Goal: Task Accomplishment & Management: Complete application form

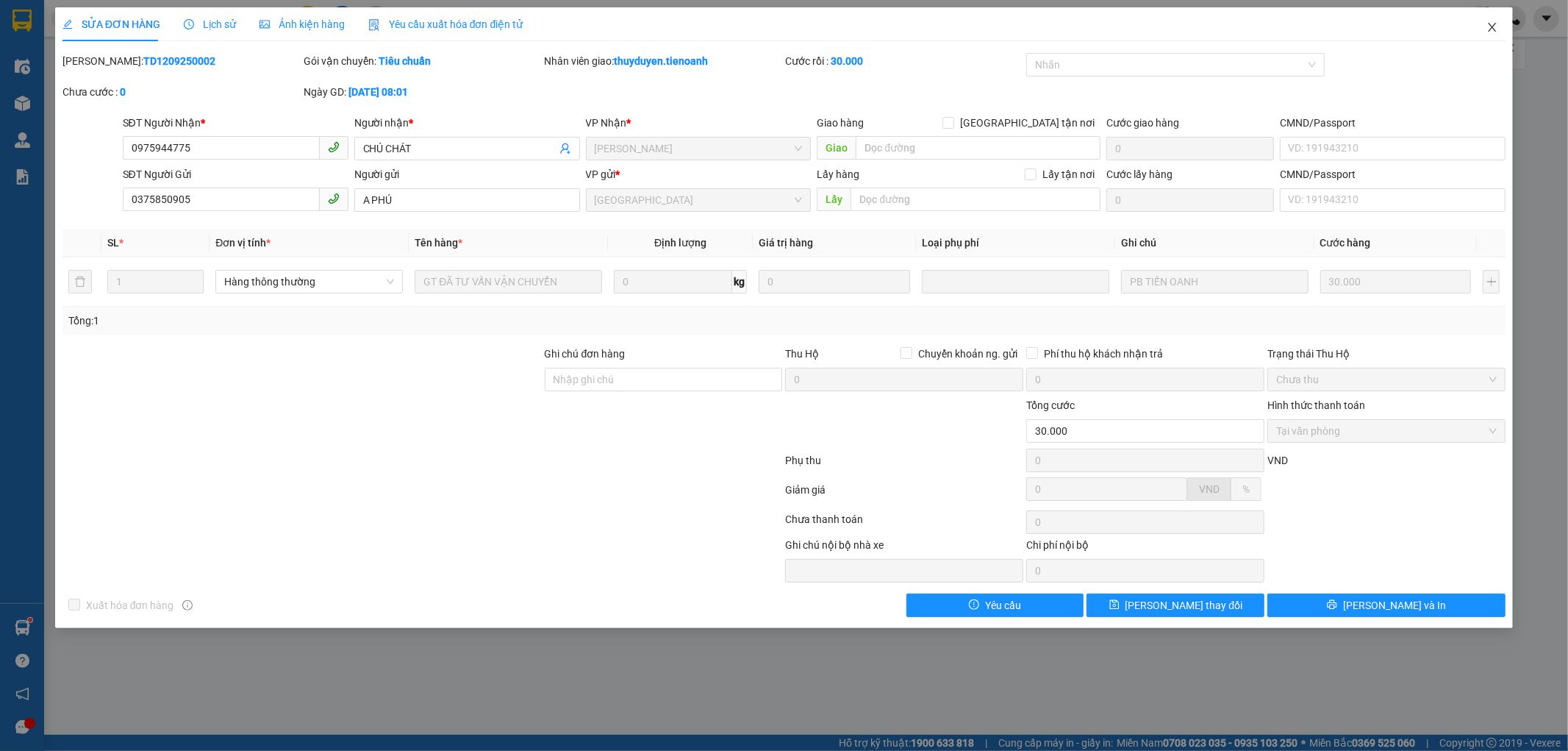
drag, startPoint x: 1495, startPoint y: 31, endPoint x: 192, endPoint y: 6, distance: 1303.2
click at [1486, 27] on span "Close" at bounding box center [1492, 27] width 41 height 41
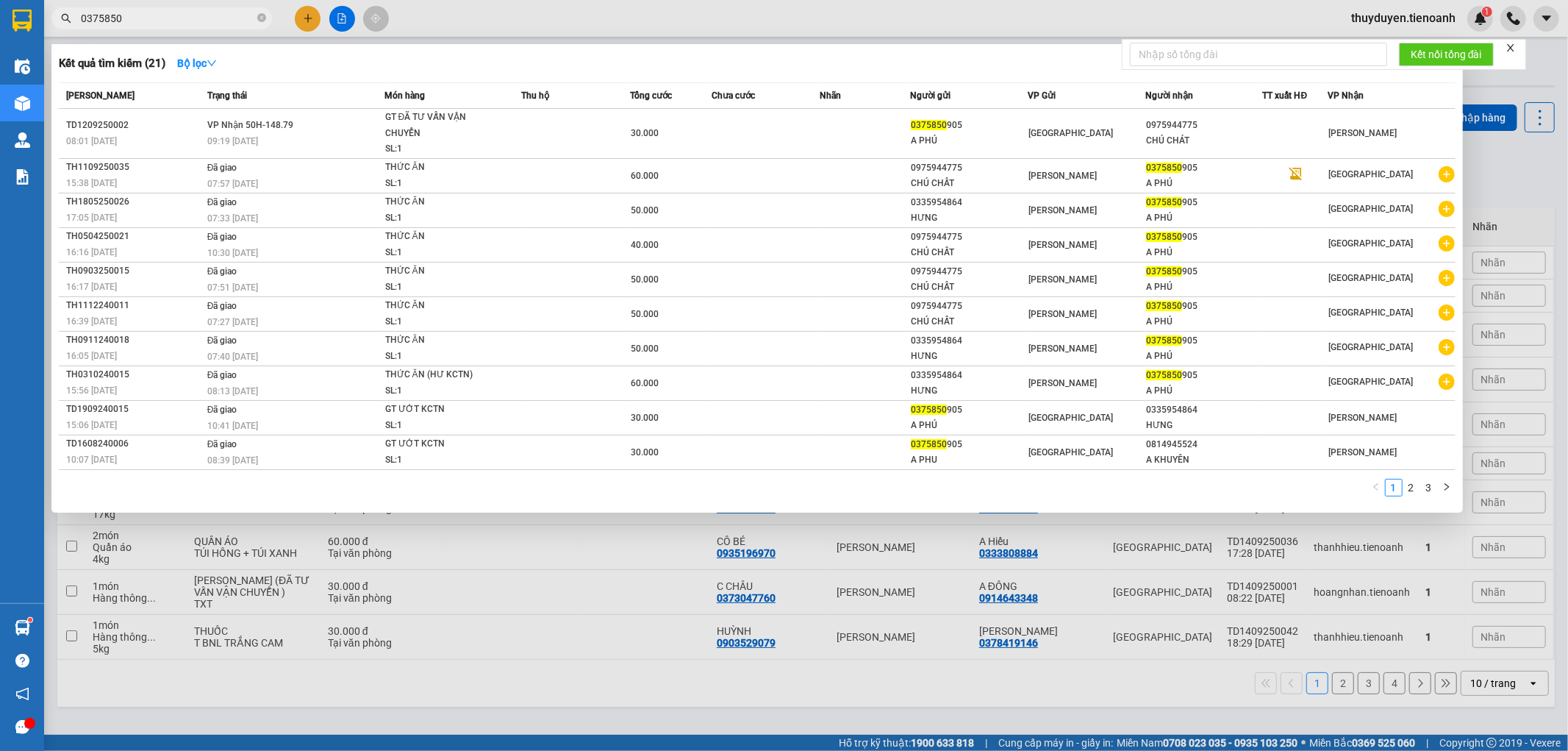
drag, startPoint x: 177, startPoint y: 25, endPoint x: 89, endPoint y: 23, distance: 88.0
click at [89, 23] on input "0375850" at bounding box center [167, 18] width 174 height 16
click at [262, 15] on icon "close-circle" at bounding box center [262, 17] width 9 height 9
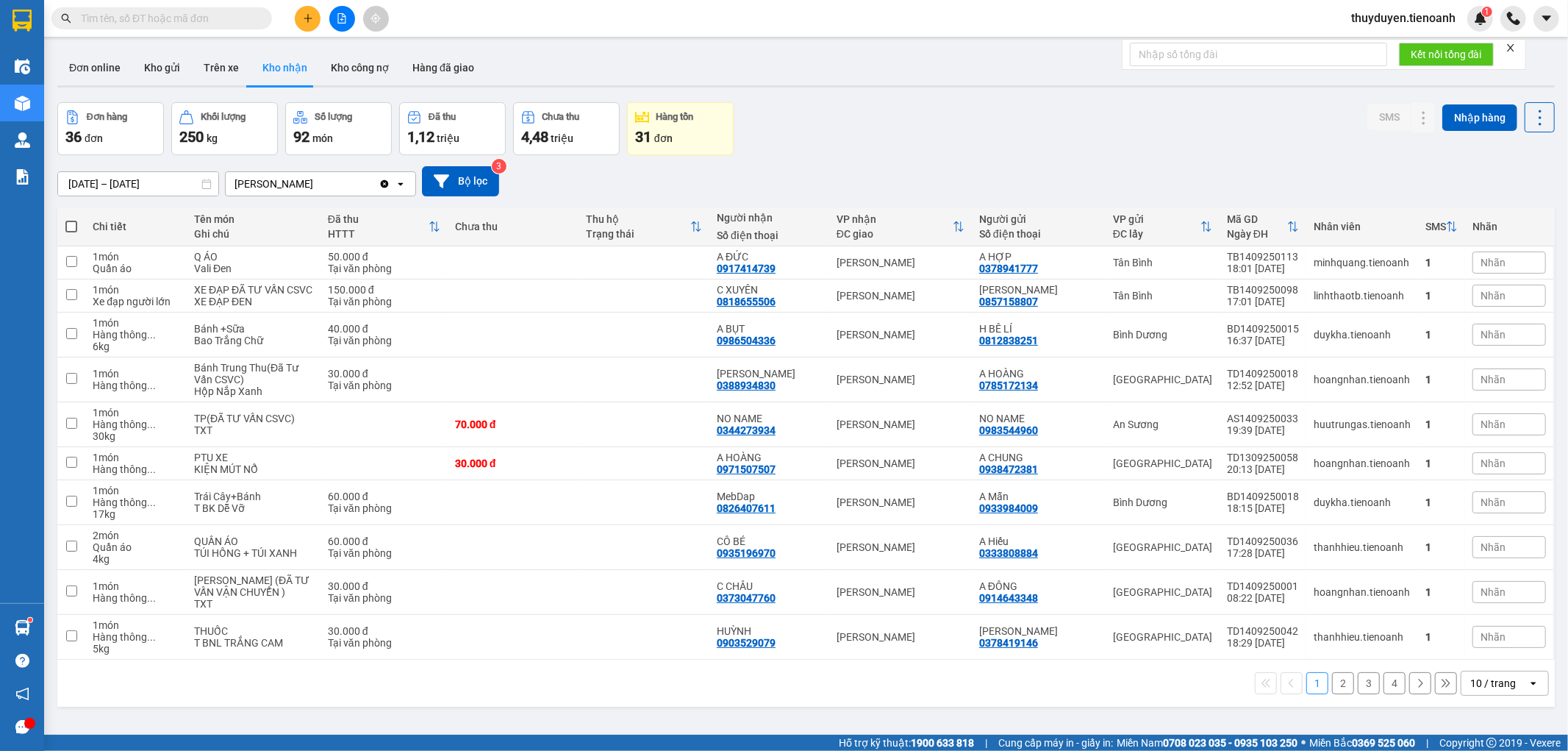
paste input "0888770979"
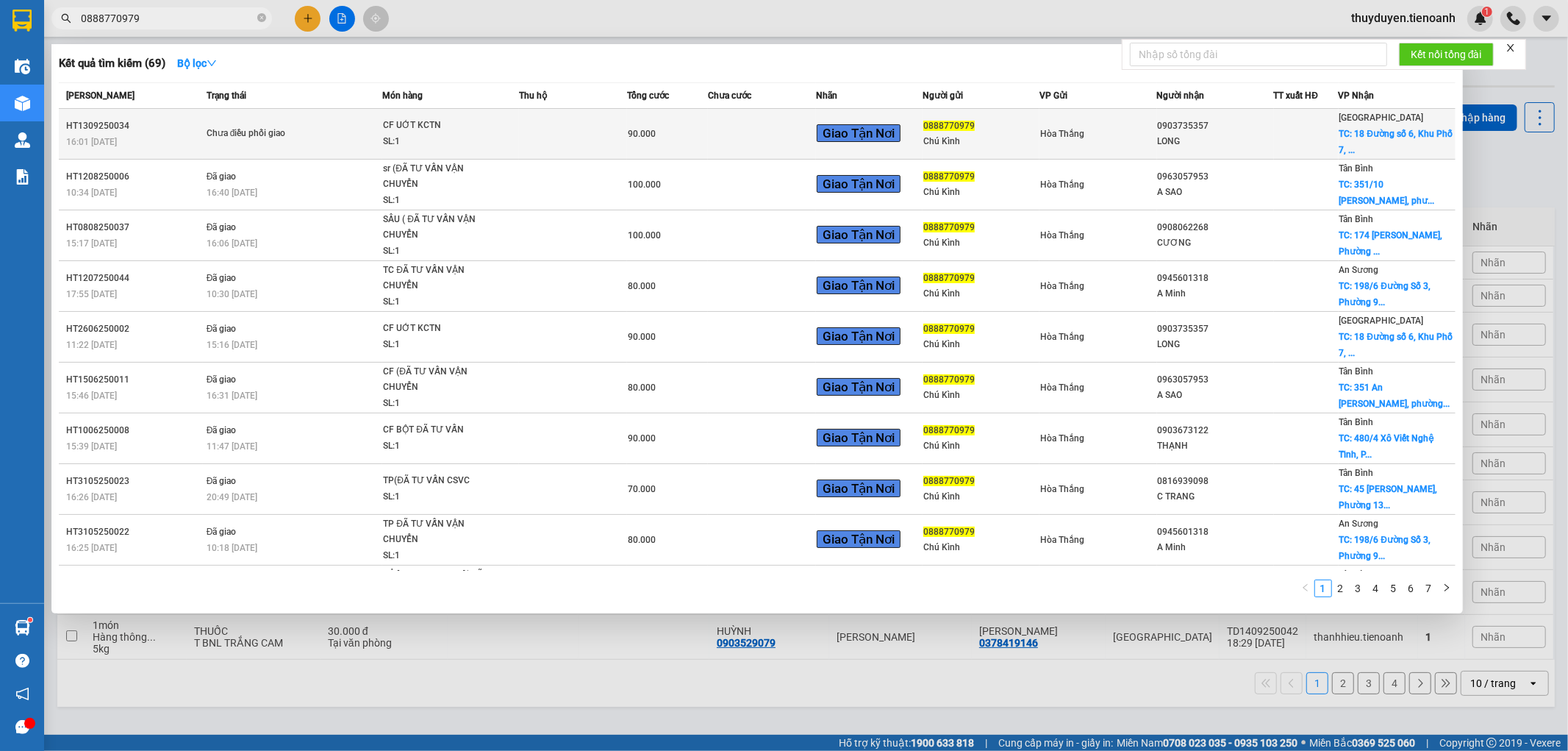
type input "0888770979"
click at [1296, 135] on div at bounding box center [1306, 135] width 63 height 16
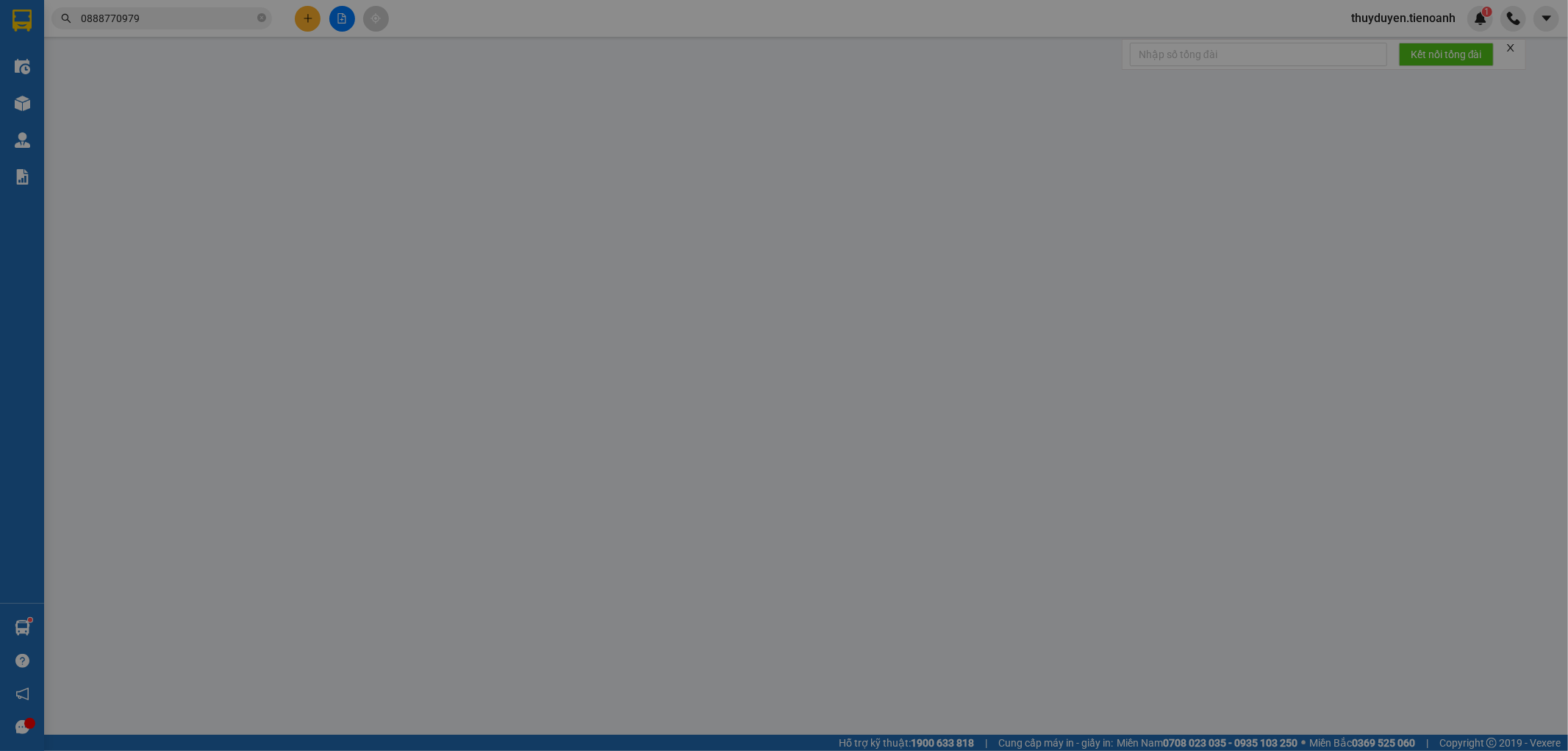
type input "0903735357"
type input "LONG"
checkbox input "true"
type input "18 [STREET_ADDRESS]"
type input "0888770979"
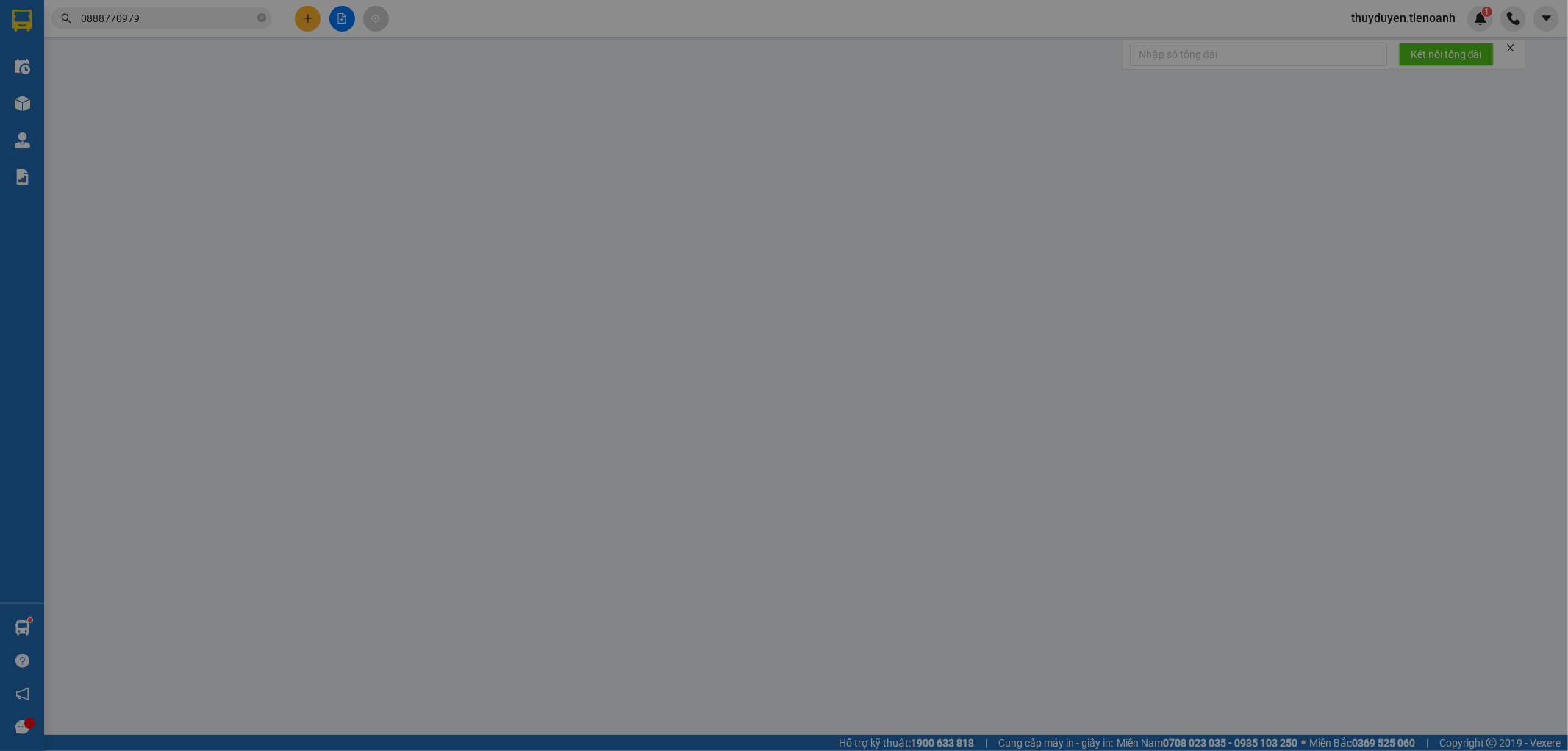
type input "Chú Kình"
type input "241286729"
type input "90.000"
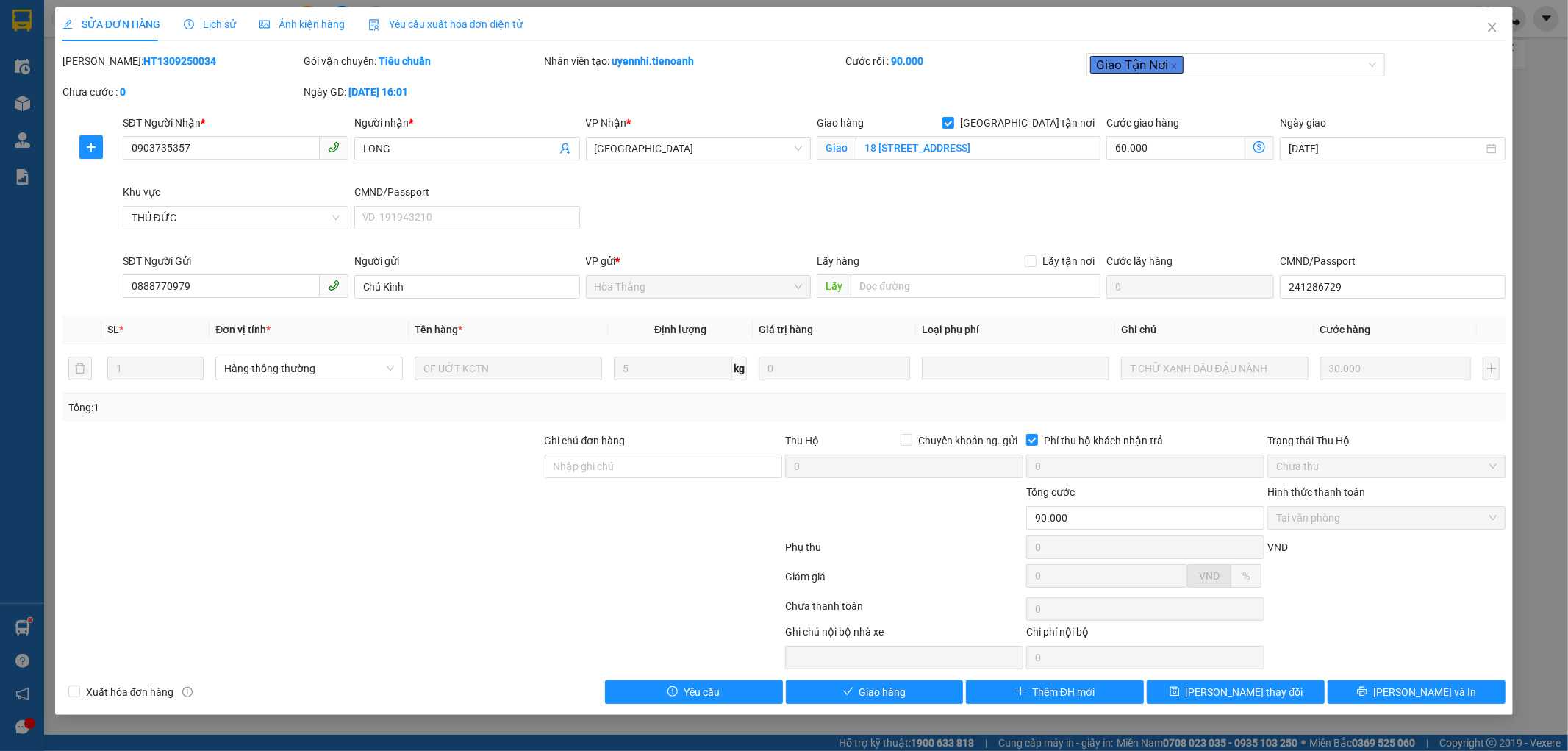
click at [209, 31] on div "Lịch sử" at bounding box center [210, 24] width 52 height 16
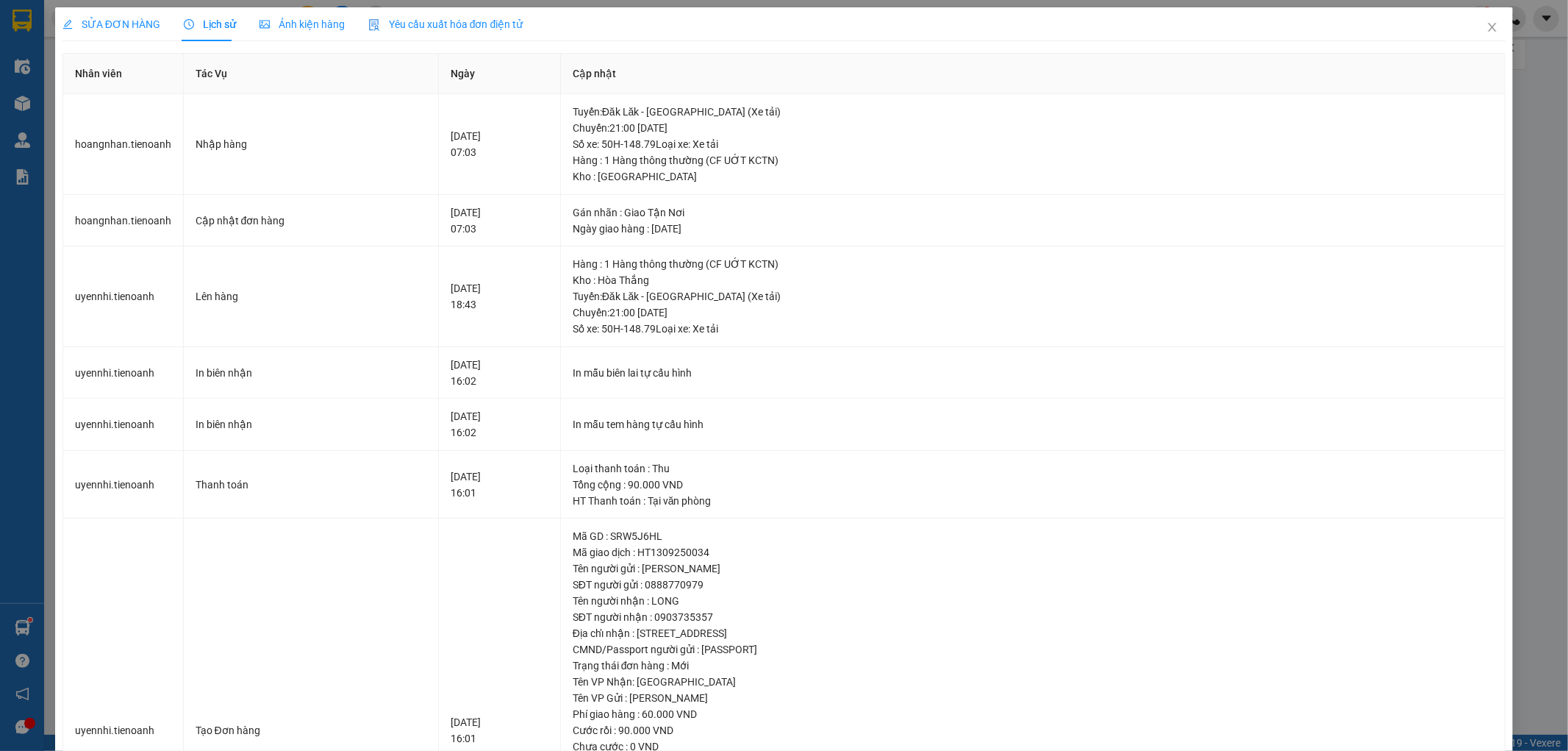
click at [89, 30] on span "SỬA ĐƠN HÀNG" at bounding box center [111, 24] width 98 height 12
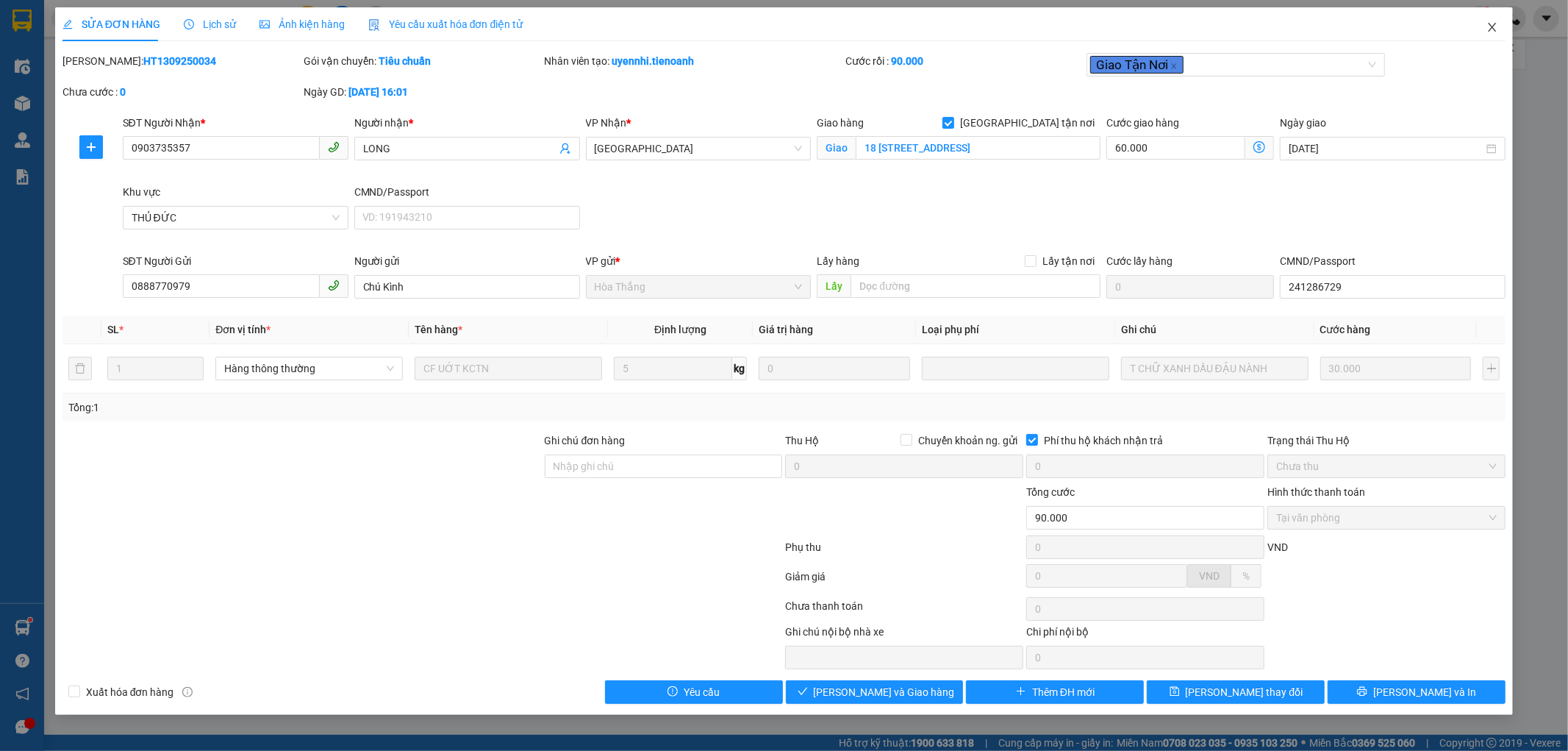
click at [1493, 28] on icon "close" at bounding box center [1493, 27] width 8 height 9
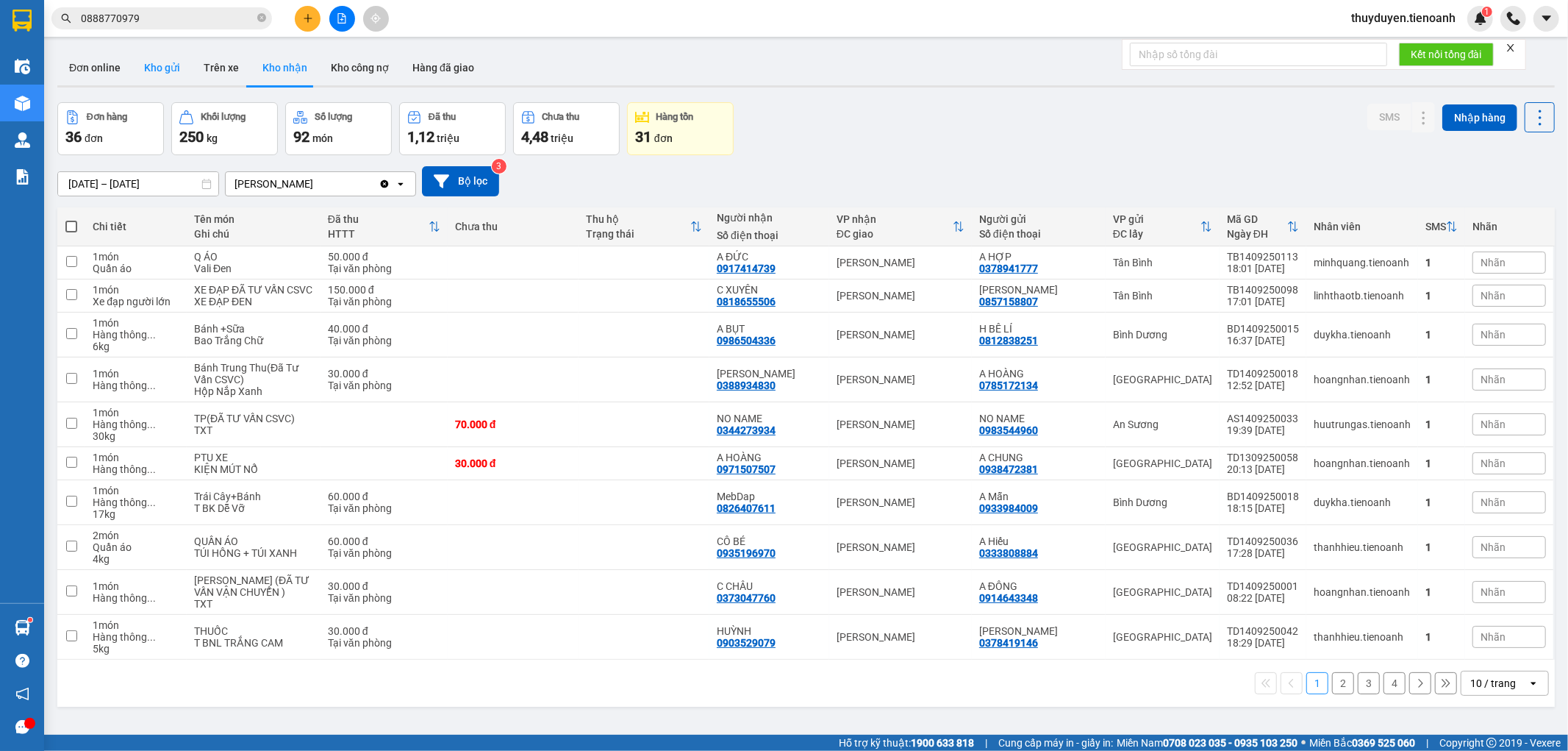
click at [145, 67] on button "Kho gửi" at bounding box center [162, 68] width 60 height 36
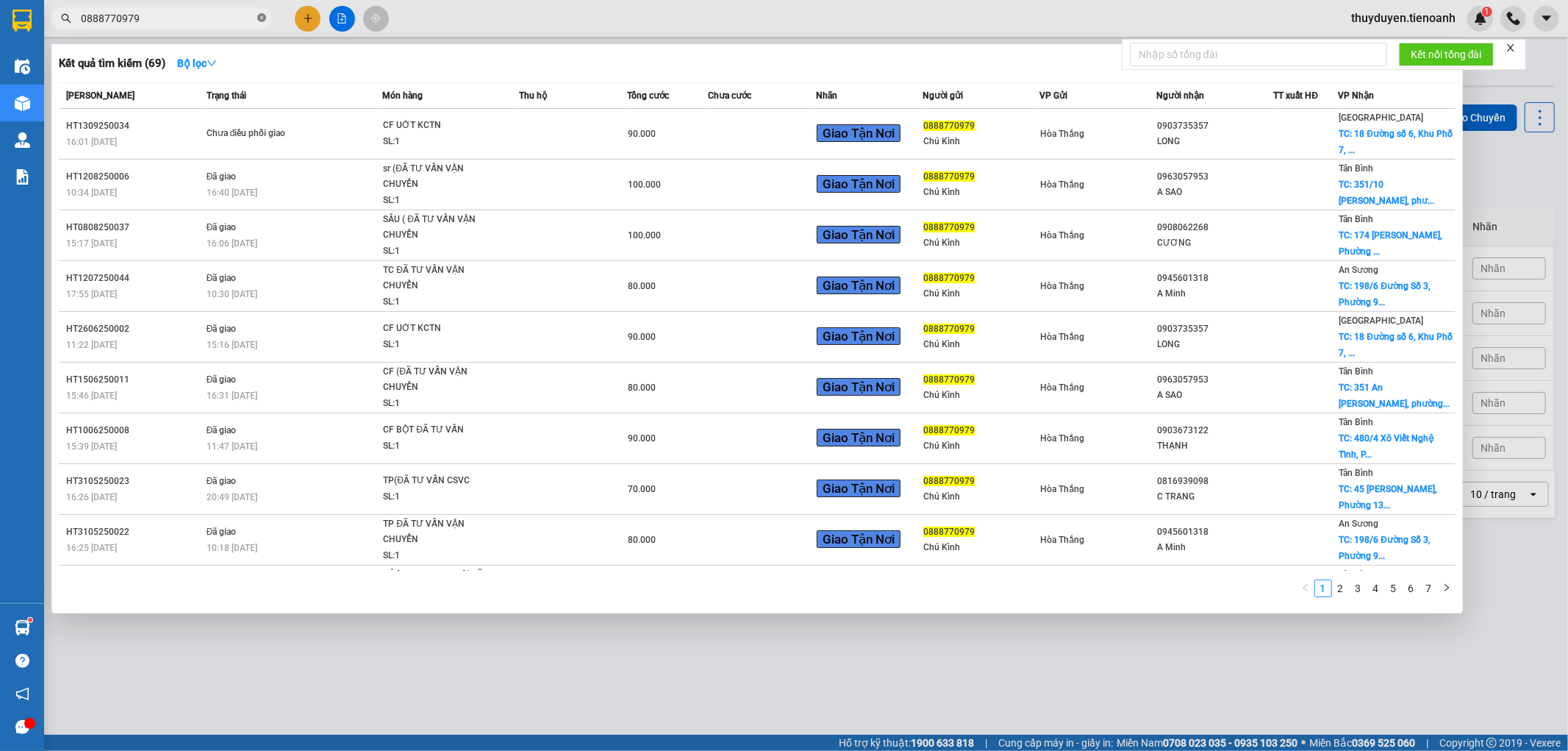
click at [260, 16] on icon "close-circle" at bounding box center [262, 17] width 9 height 9
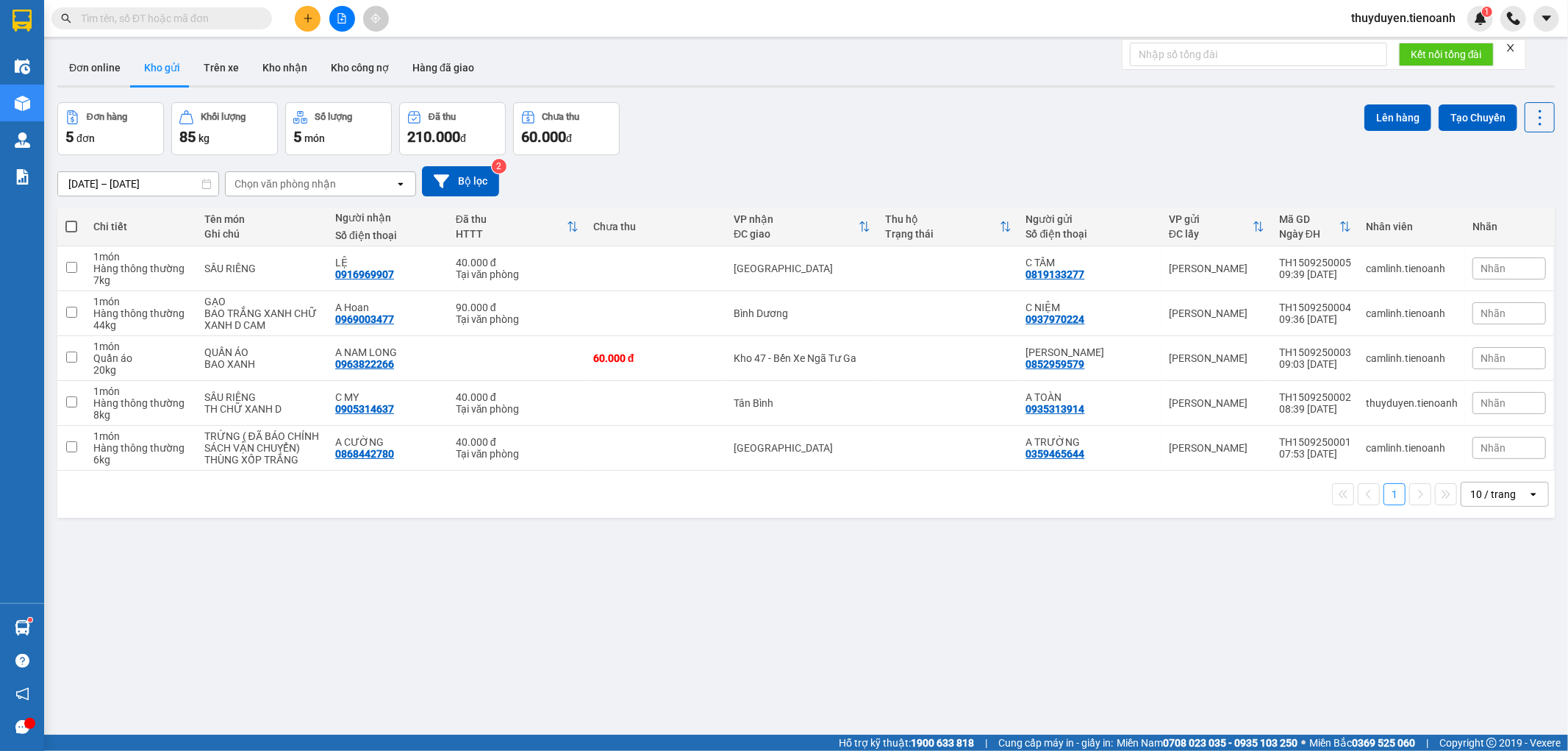
click at [147, 24] on input "text" at bounding box center [167, 18] width 174 height 16
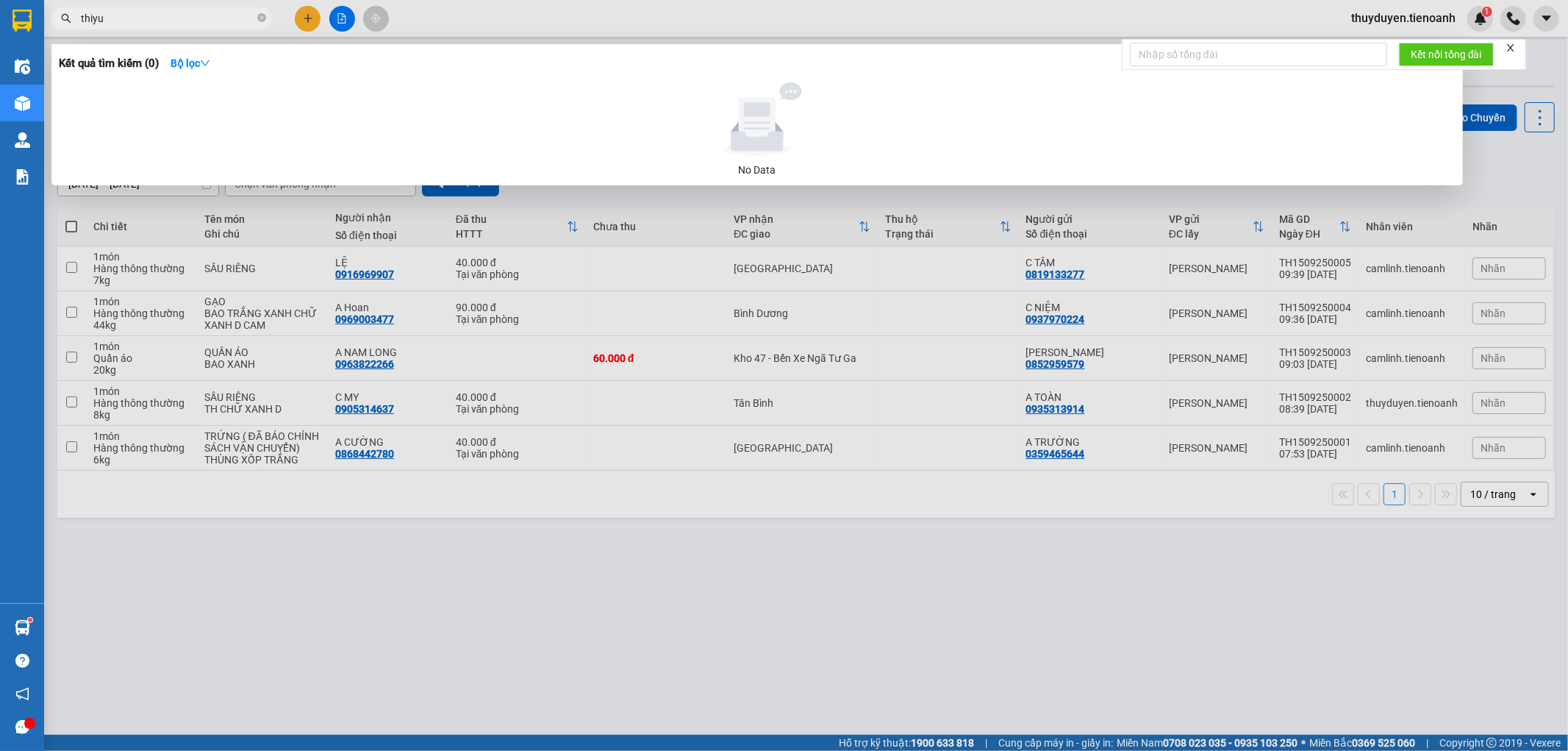
drag, startPoint x: 147, startPoint y: 24, endPoint x: 0, endPoint y: 24, distance: 147.0
click at [0, 25] on section "Kết quả tìm kiếm ( 0 ) Bộ lọc No Data thiyu thuyduyen.tienoanh 1 Điều hành xe K…" at bounding box center [784, 375] width 1568 height 751
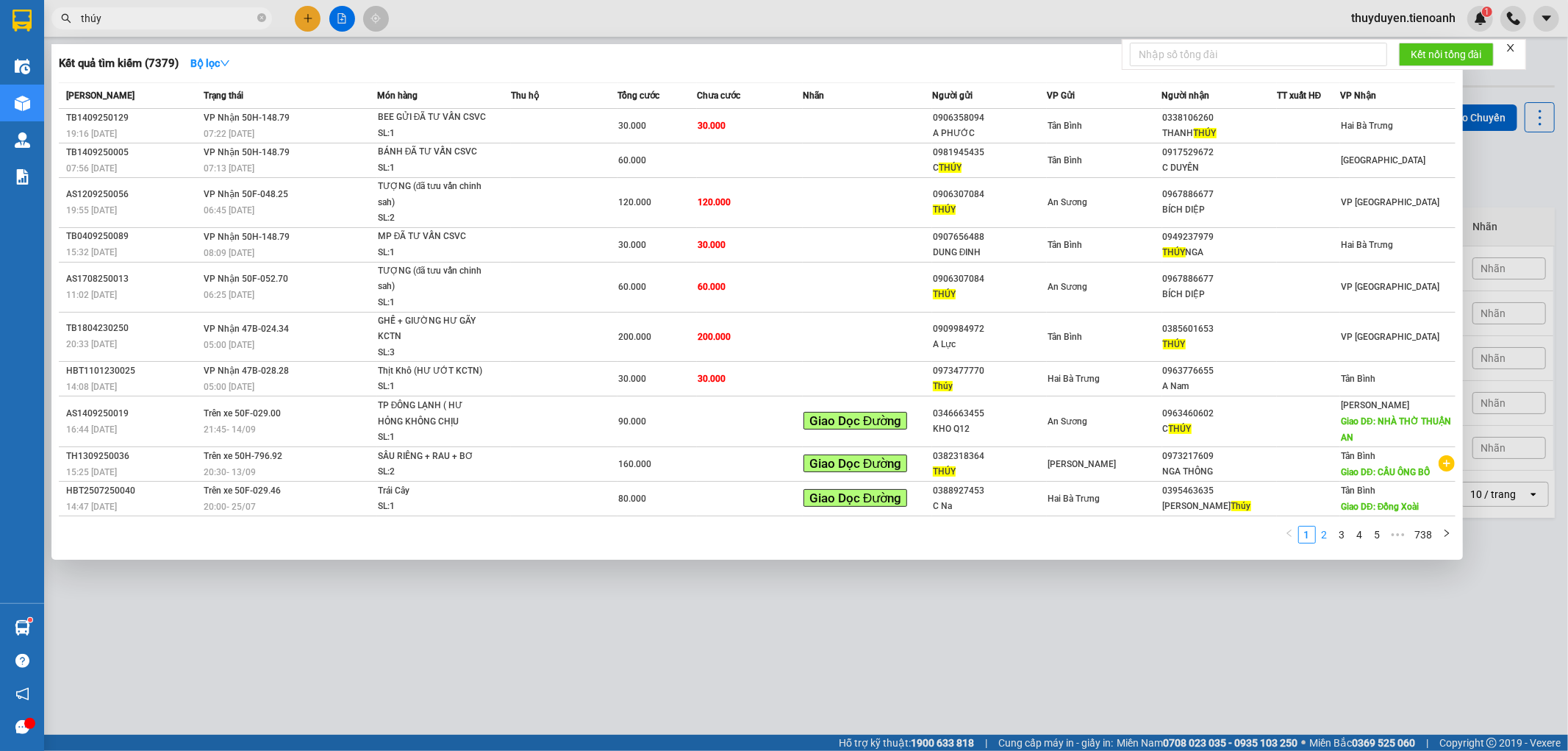
click at [1329, 531] on link "2" at bounding box center [1325, 535] width 16 height 16
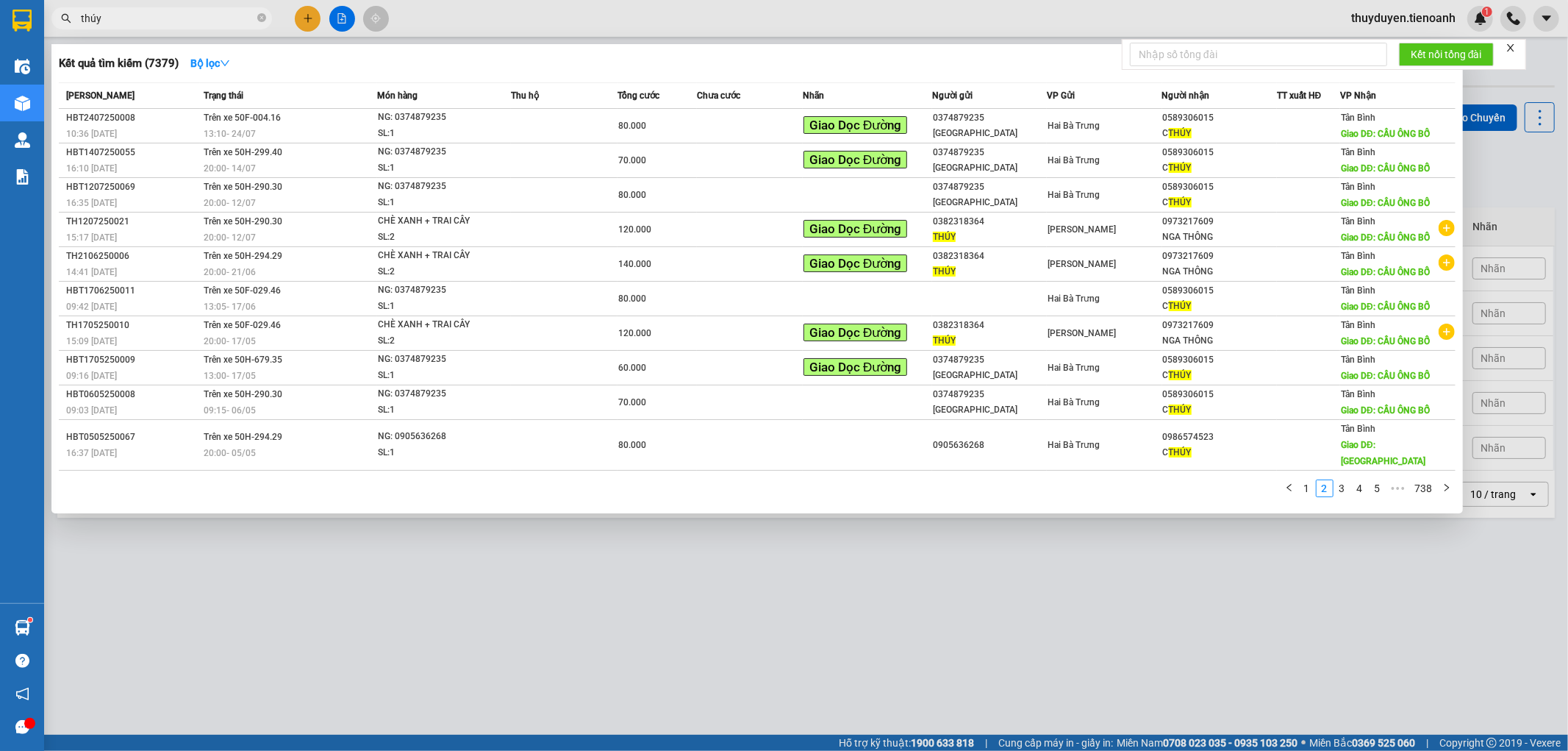
click at [1532, 175] on div at bounding box center [784, 375] width 1568 height 751
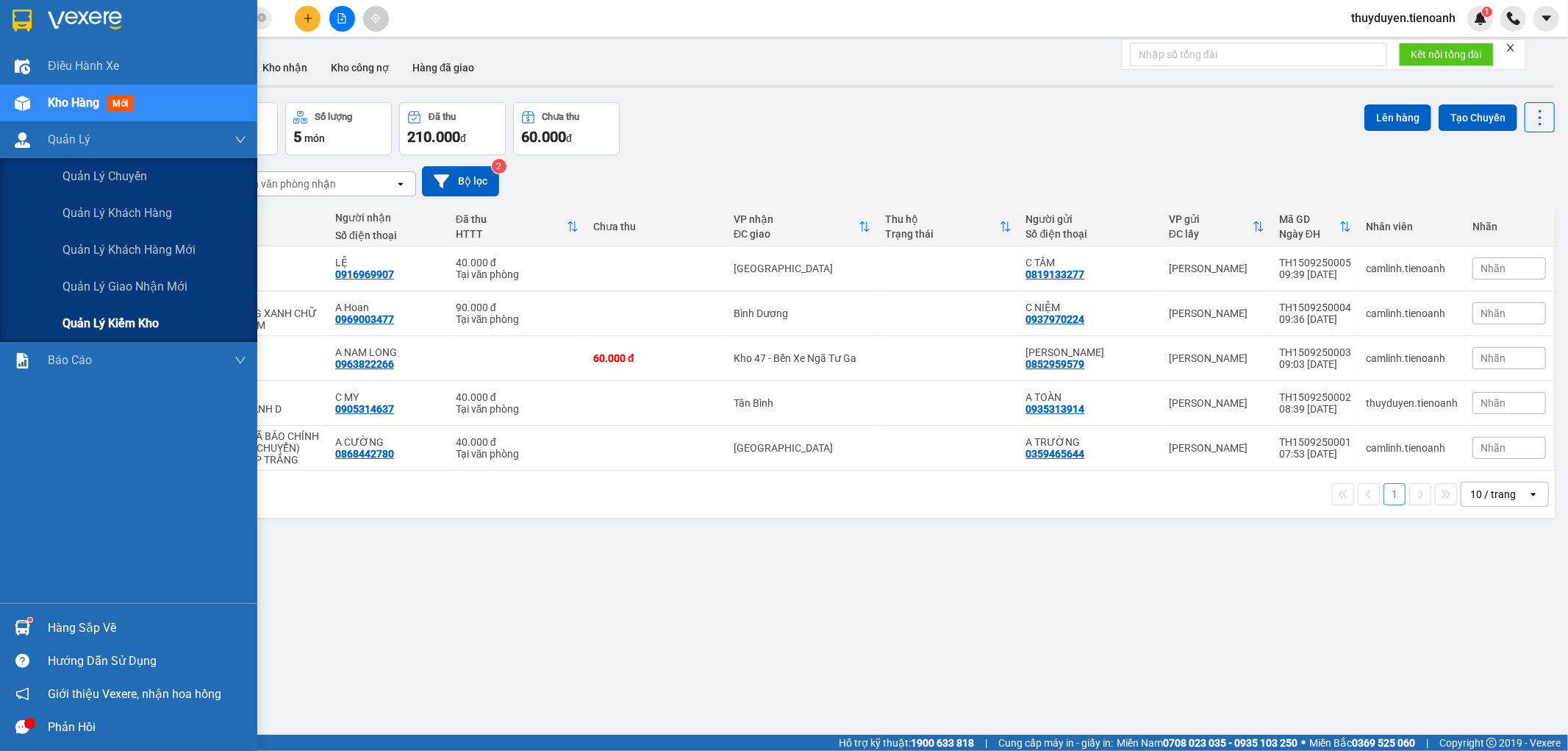
click at [87, 327] on span "Quản lý kiểm kho" at bounding box center [110, 323] width 96 height 18
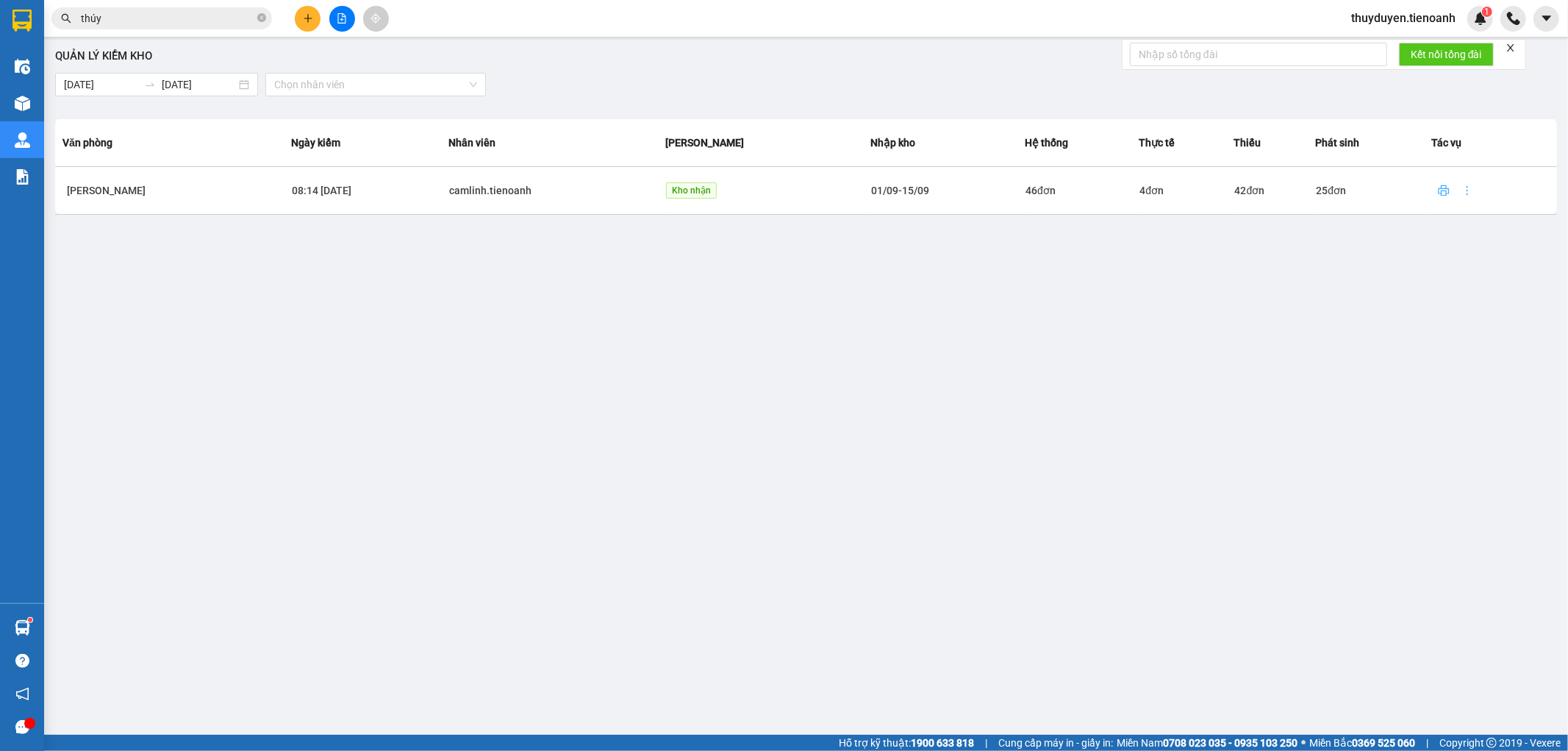
click at [1437, 188] on span "printer" at bounding box center [1443, 191] width 22 height 12
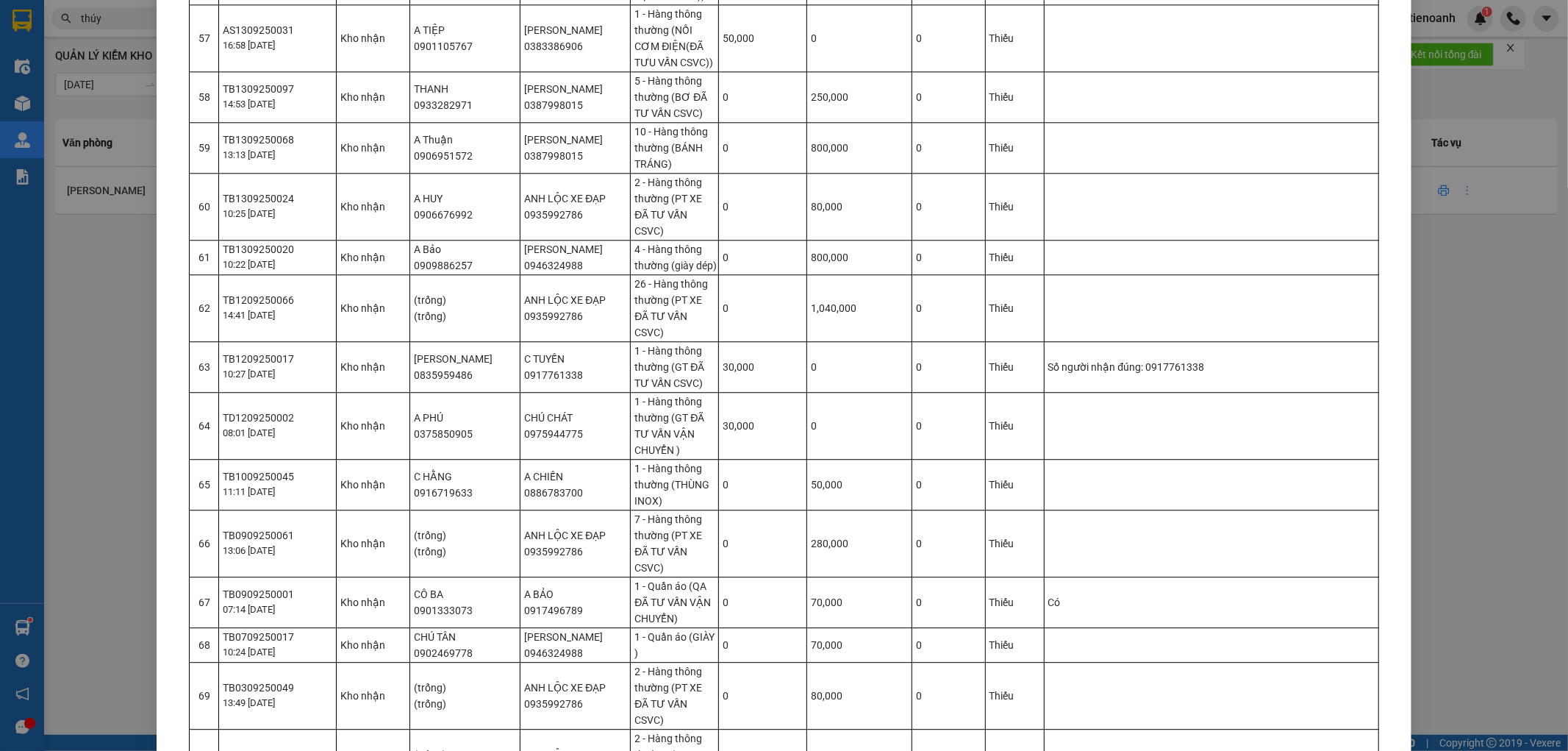
scroll to position [3175, 0]
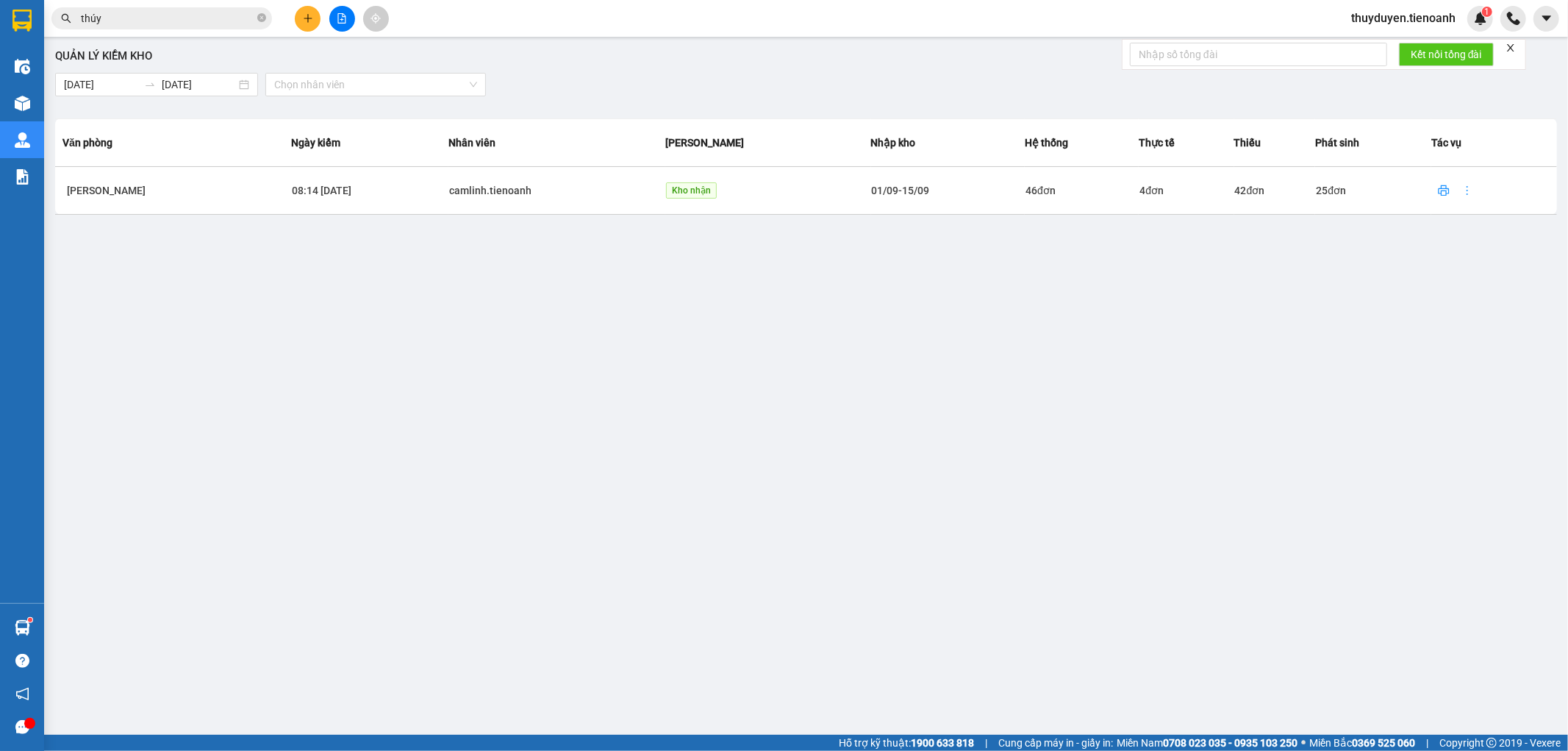
scroll to position [3101, 0]
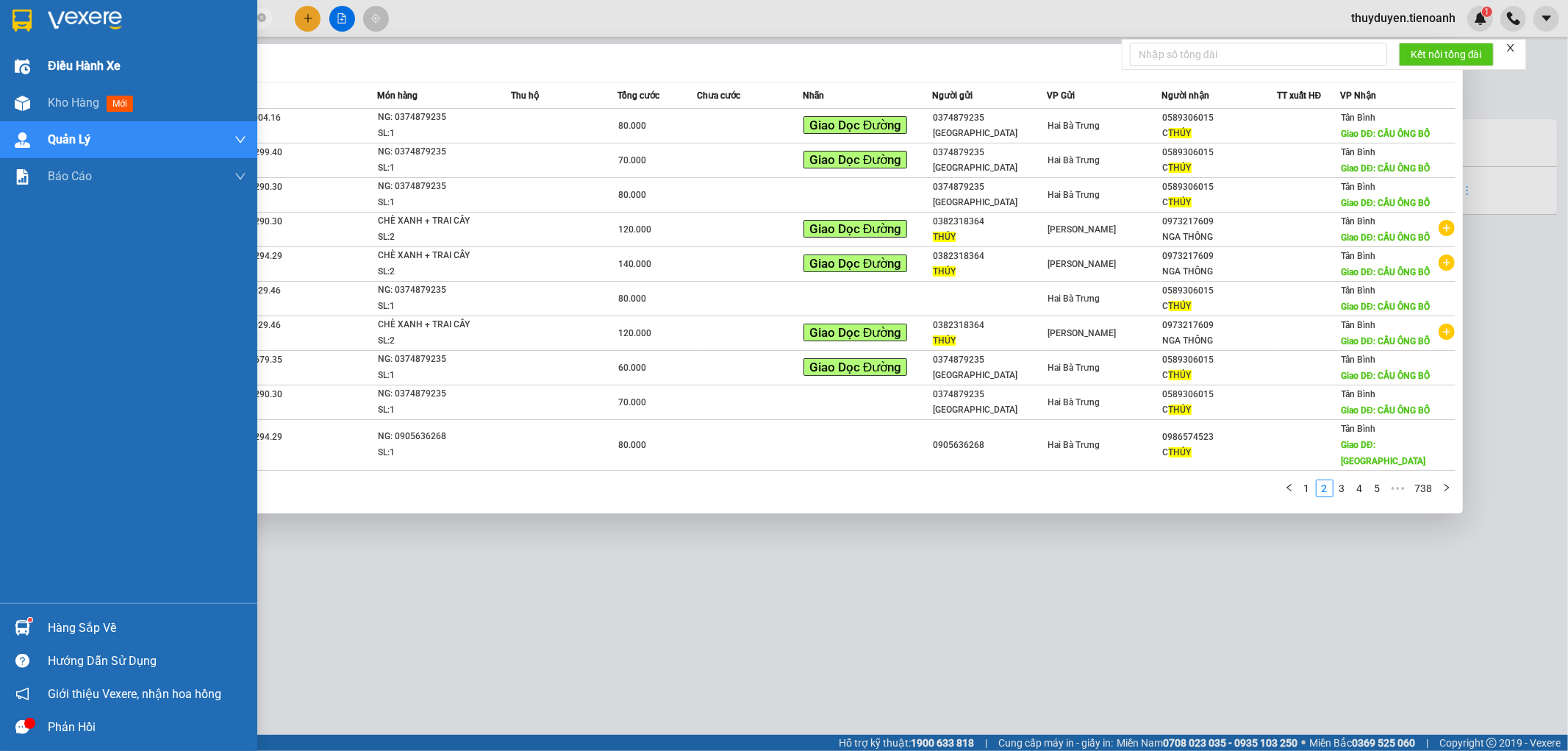
drag, startPoint x: 229, startPoint y: 21, endPoint x: 0, endPoint y: 78, distance: 236.0
click at [0, 80] on section "Kết quả tìm kiếm ( 7379 ) Bộ lọc Mã ĐH Trạng thái Món hàng Thu hộ Tổng cước Chư…" at bounding box center [784, 375] width 1568 height 751
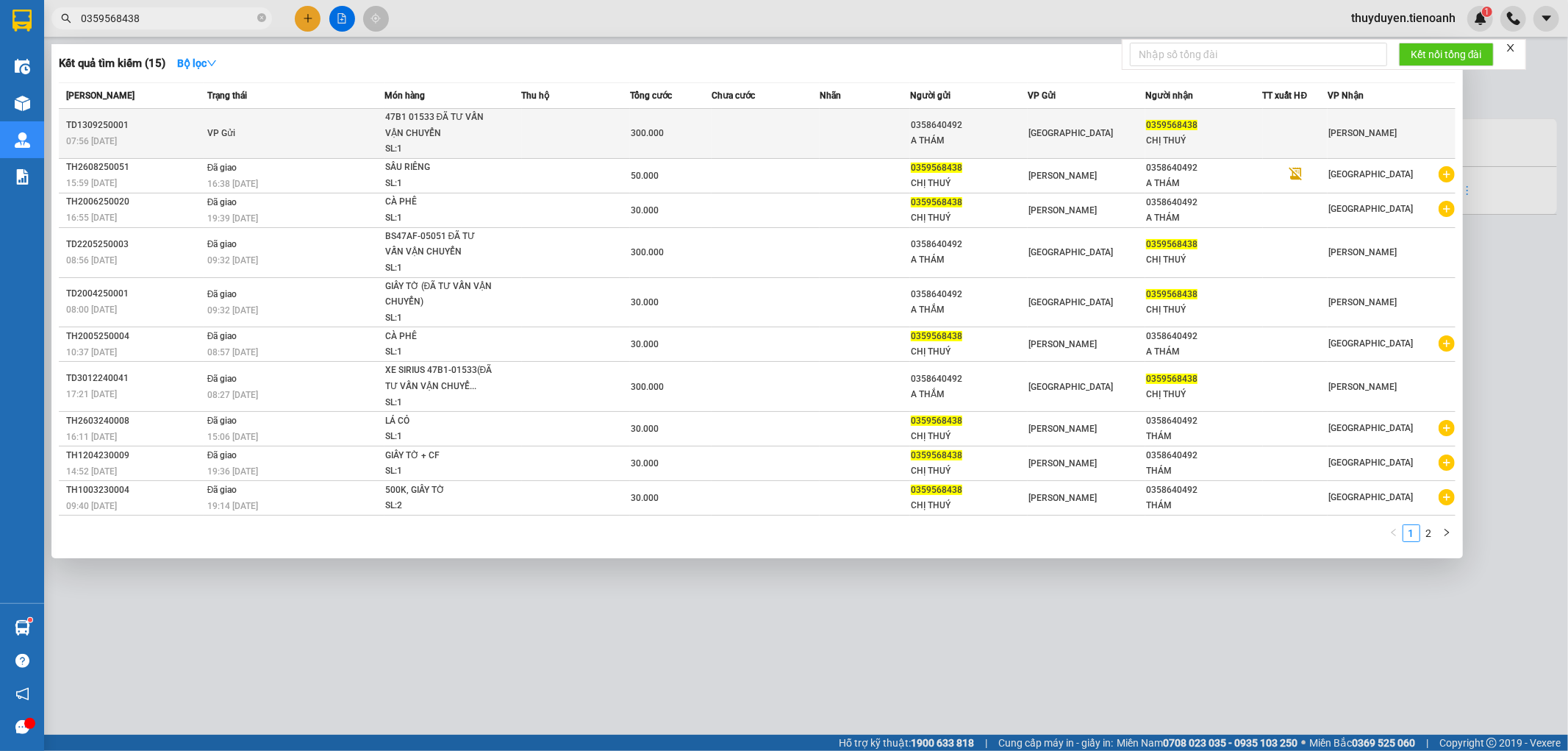
type input "0359568438"
click at [819, 110] on td at bounding box center [765, 134] width 108 height 50
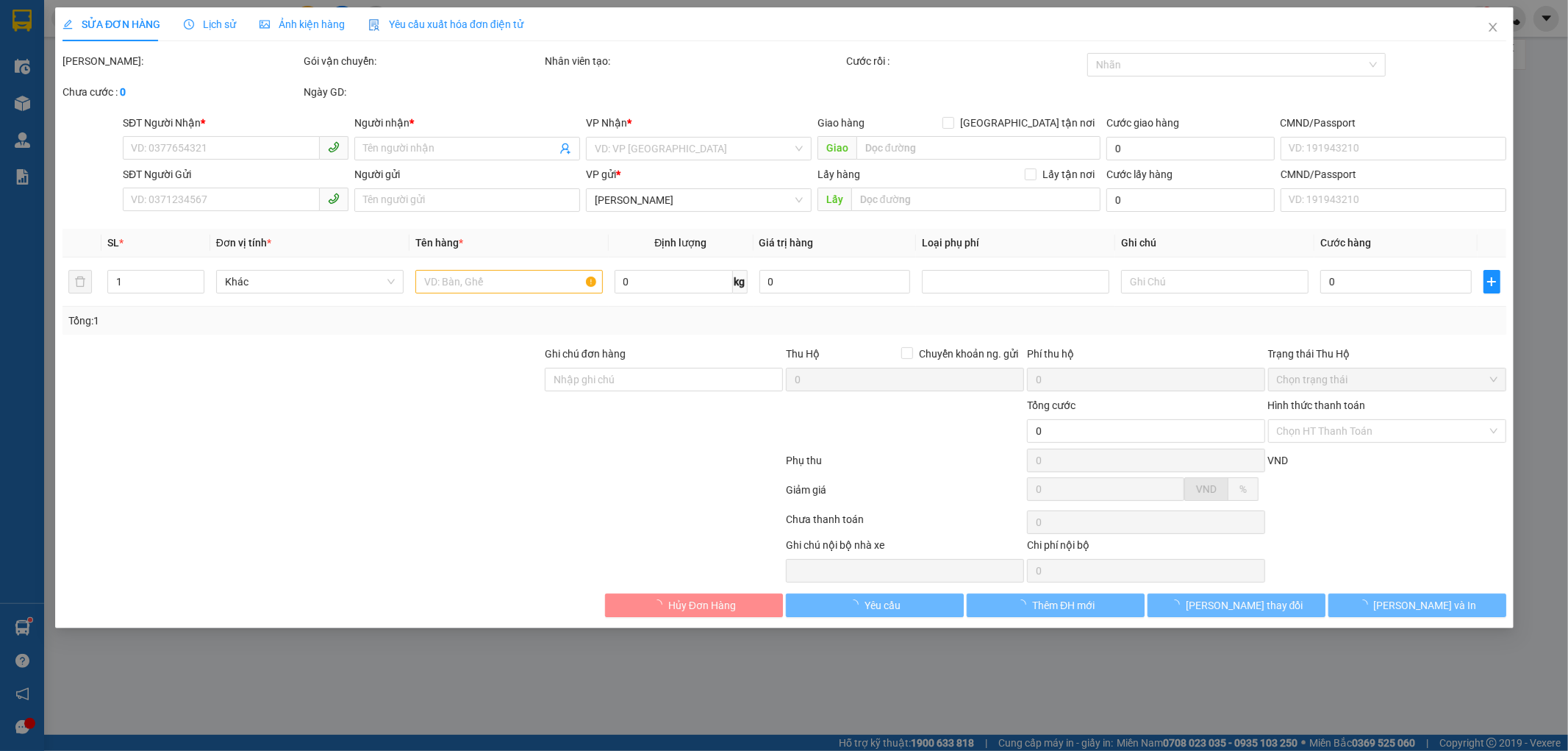
type input "0359568438"
type input "CHỊ THUÝ"
type input "0358640492"
type input "A THÁM"
type input "Không Cà Vẹt KCTN.Đã Tư Vấn Người Gửi"
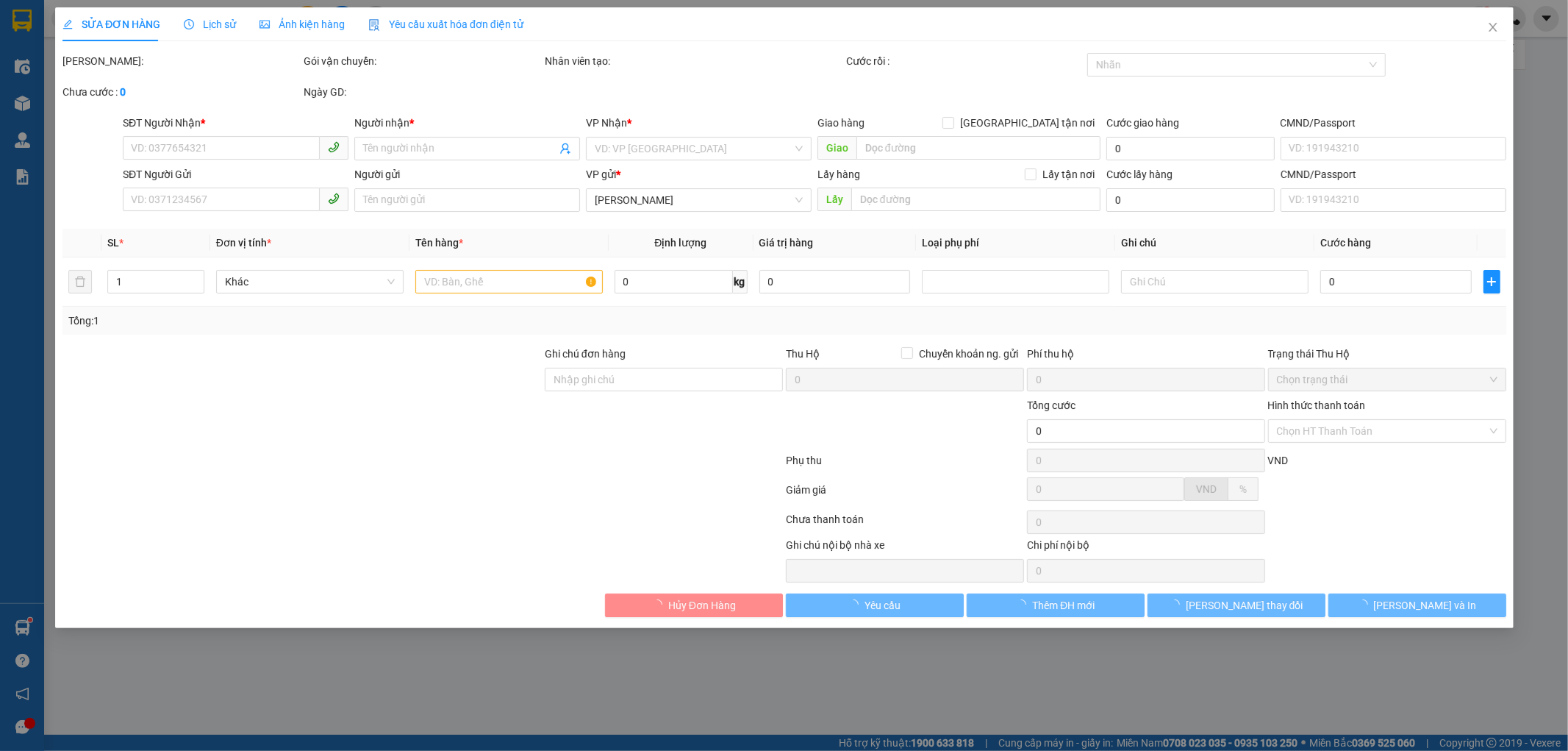
type input "300.000"
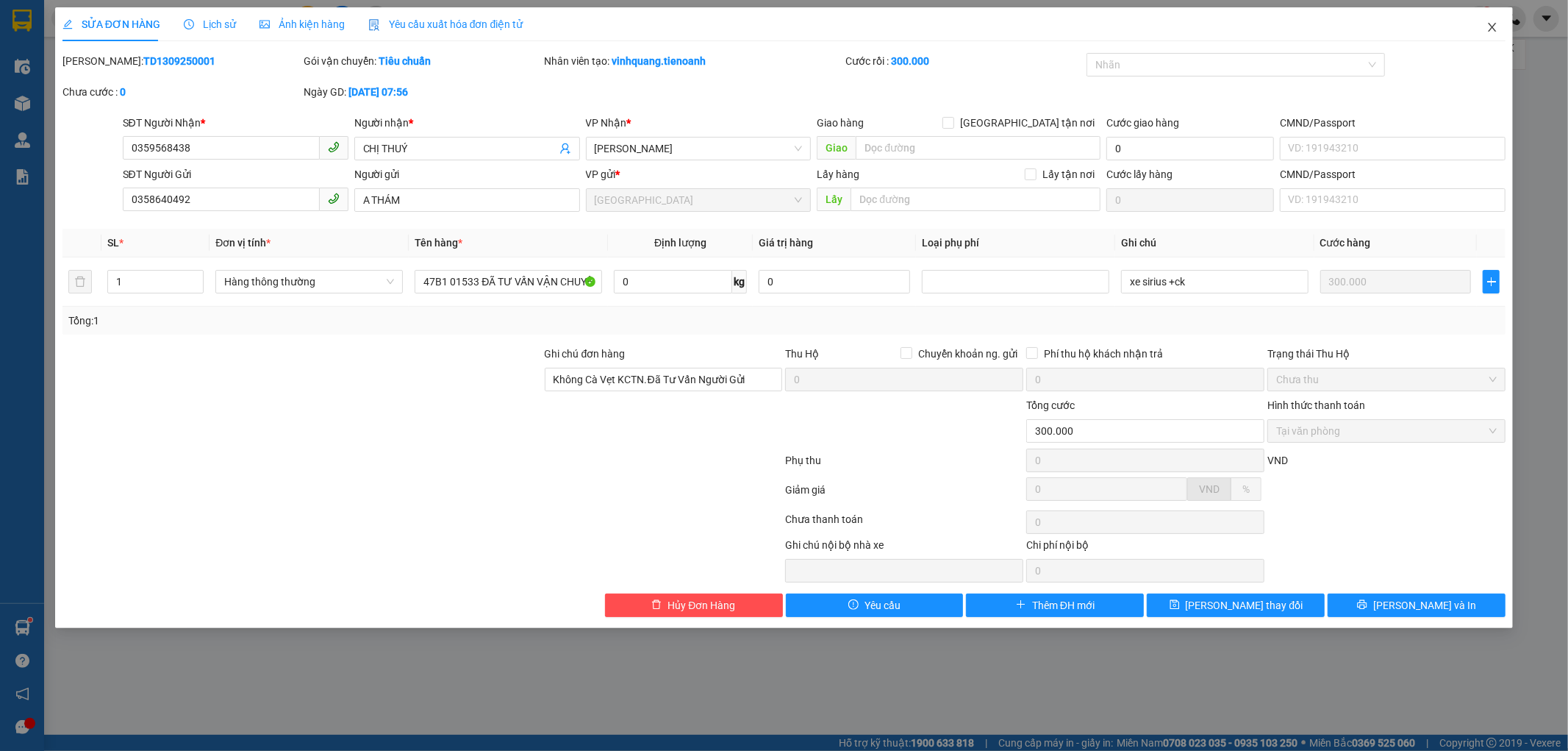
click at [1495, 23] on icon "close" at bounding box center [1493, 28] width 12 height 12
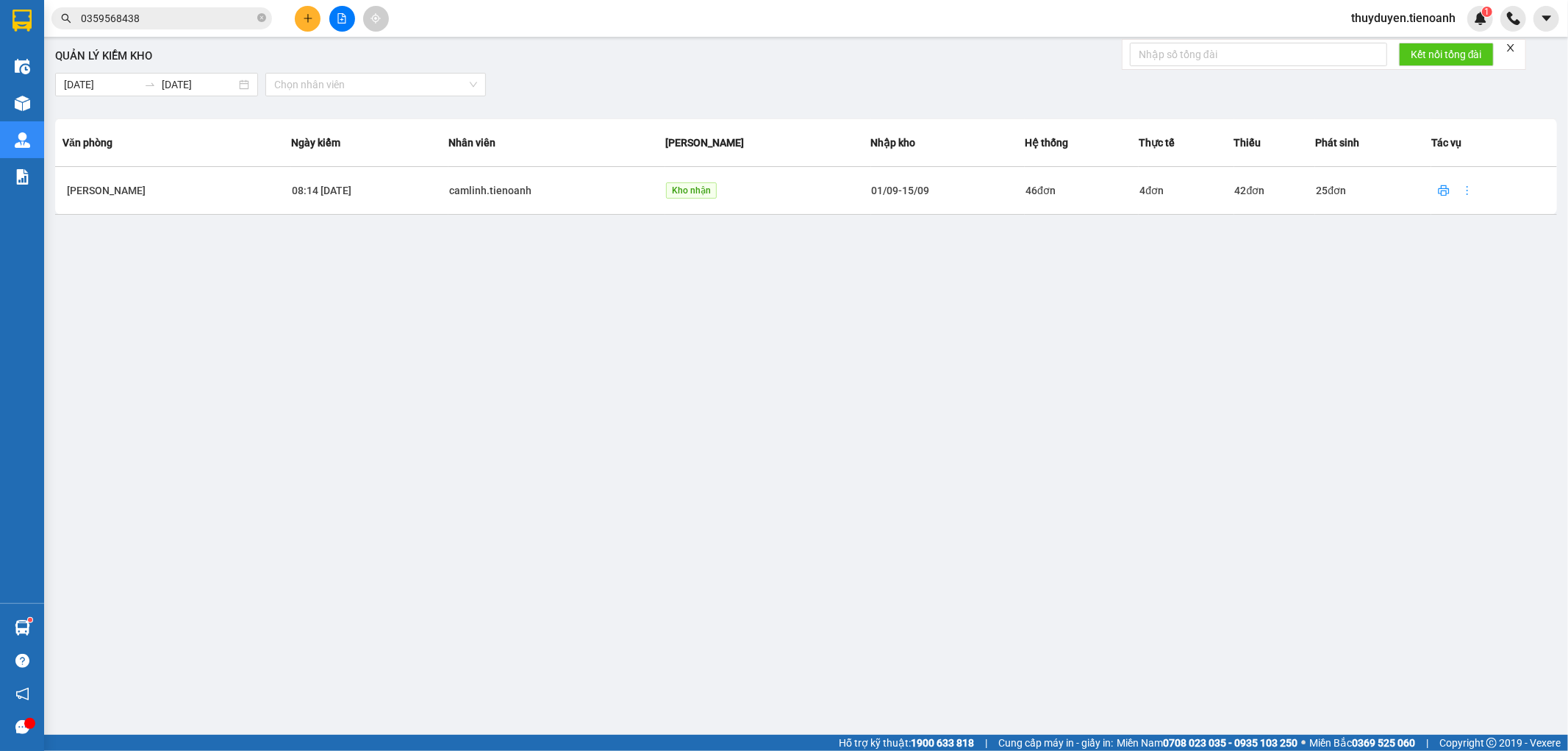
click at [0, 21] on section "Kết quả tìm kiếm ( 15 ) Bộ lọc Mã ĐH Trạng thái Món hàng Thu hộ Tổng cước Chưa …" at bounding box center [784, 375] width 1568 height 751
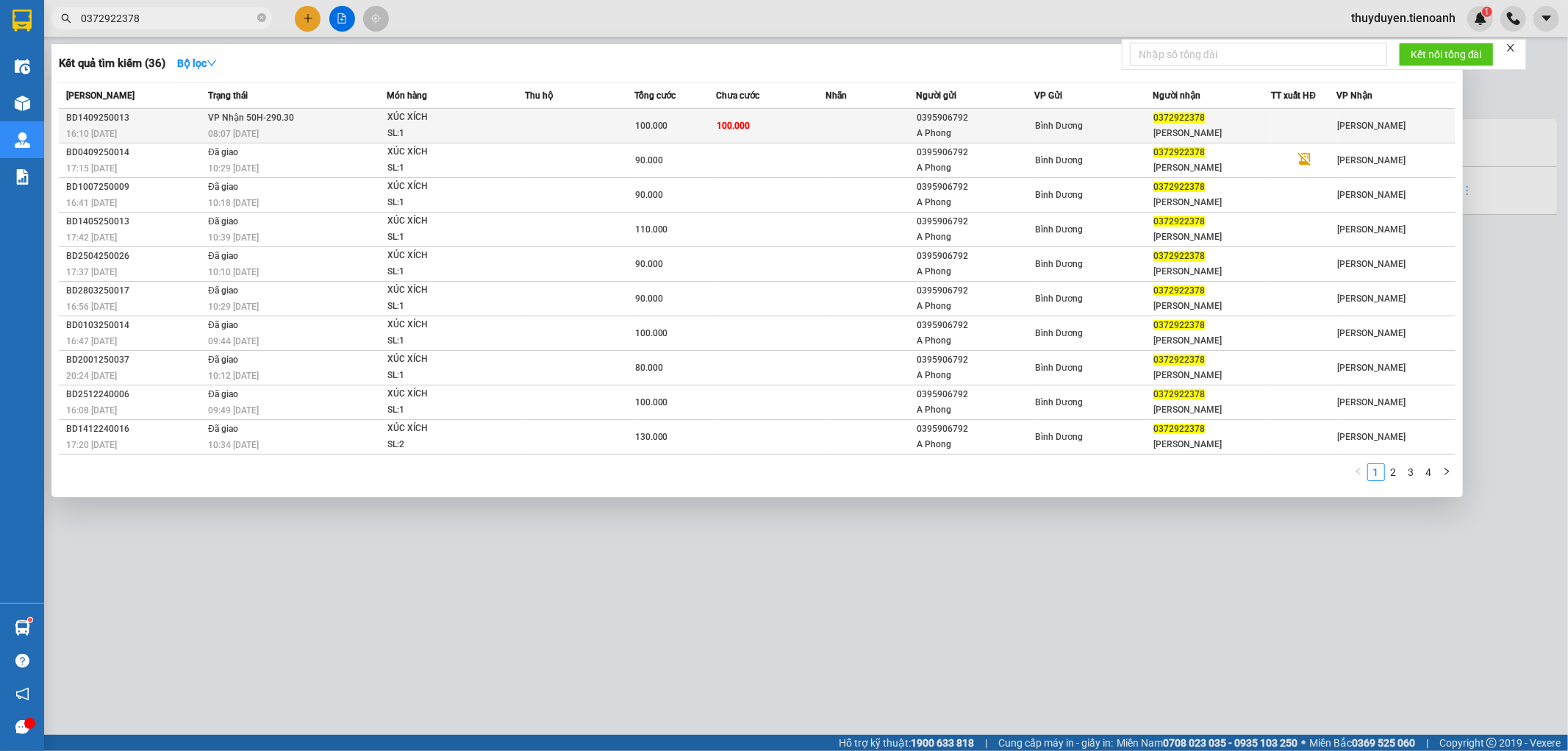
type input "0372922378"
click at [818, 123] on td "100.000" at bounding box center [771, 126] width 109 height 35
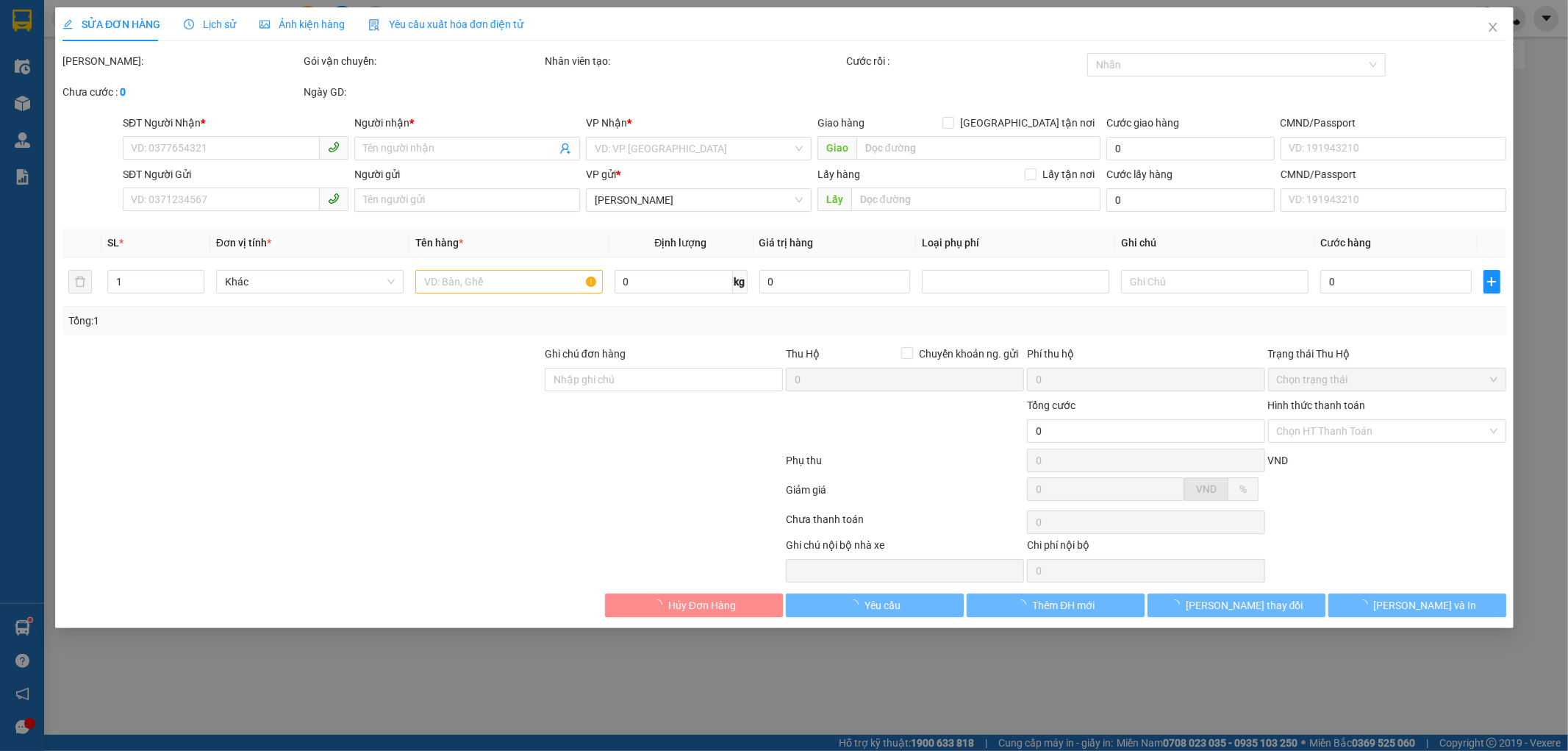
type input "0372922378"
type input "[PERSON_NAME]"
type input "0395906792"
type input "A Phong"
type input "100.000"
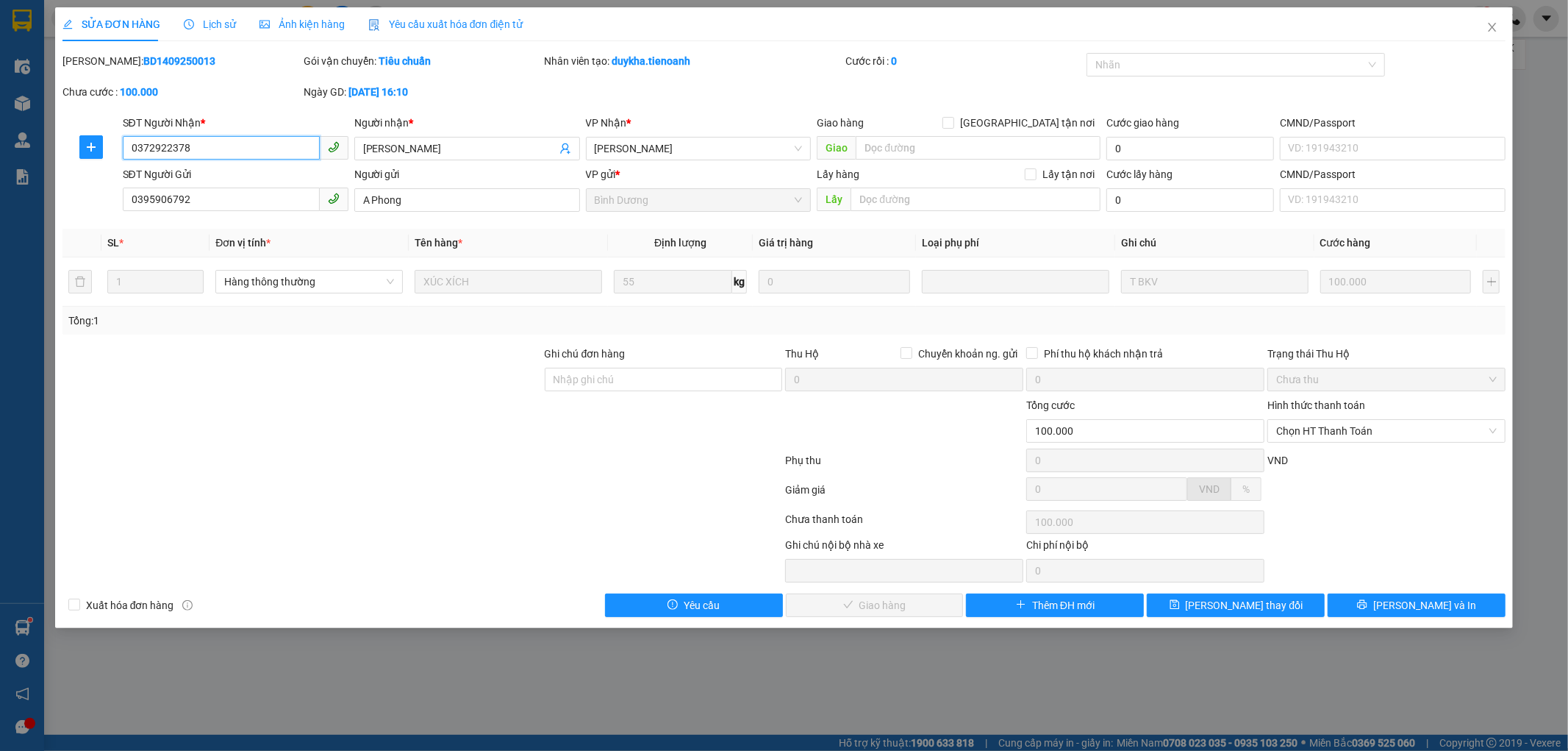
click at [0, 190] on div "SỬA ĐƠN HÀNG Lịch sử Ảnh kiện hàng Yêu cầu xuất hóa đơn điện tử Total Paid Fee …" at bounding box center [784, 375] width 1568 height 751
click at [1300, 436] on span "Chọn HT Thanh Toán" at bounding box center [1387, 431] width 220 height 22
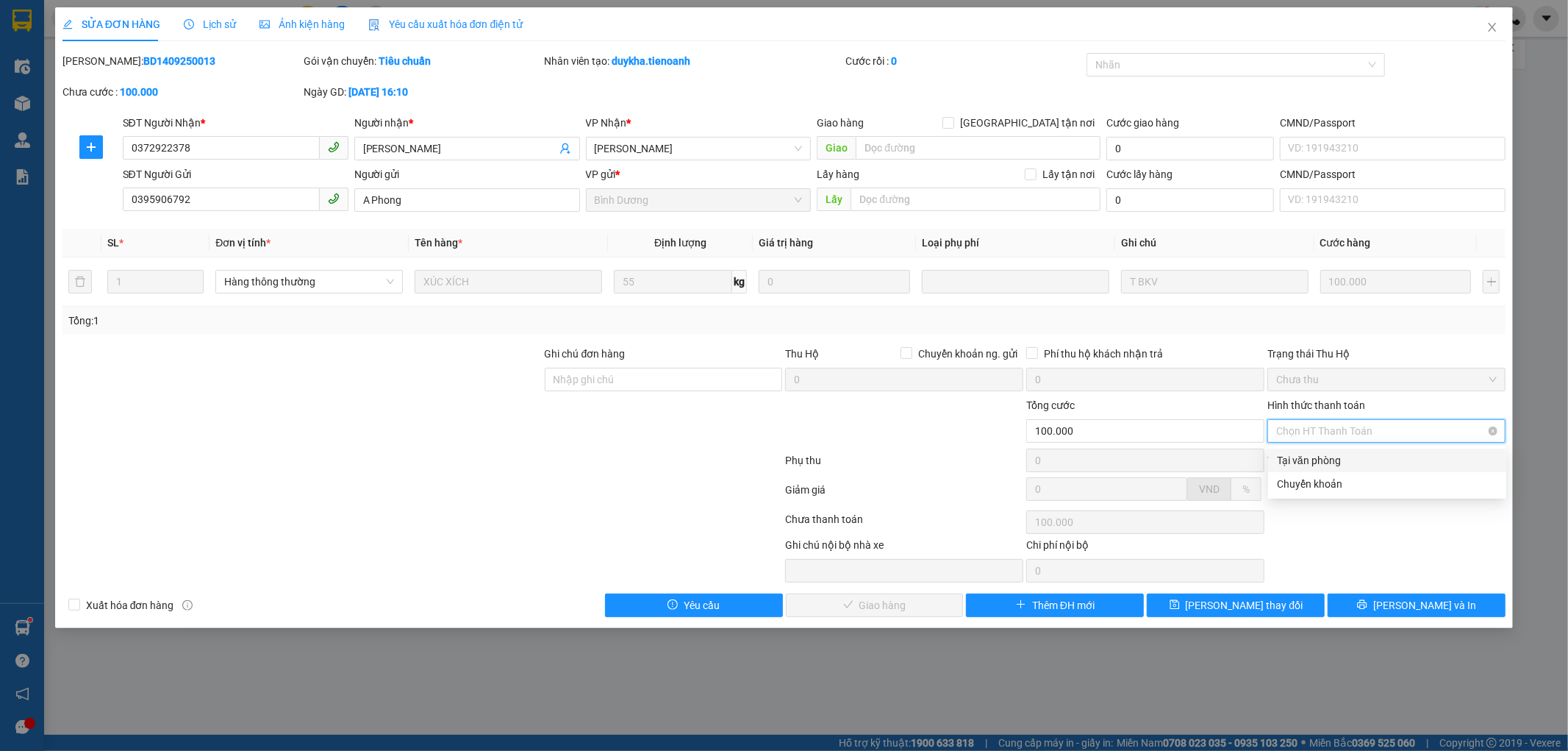
click at [1300, 464] on div "Tại văn phòng" at bounding box center [1388, 460] width 220 height 16
type input "0"
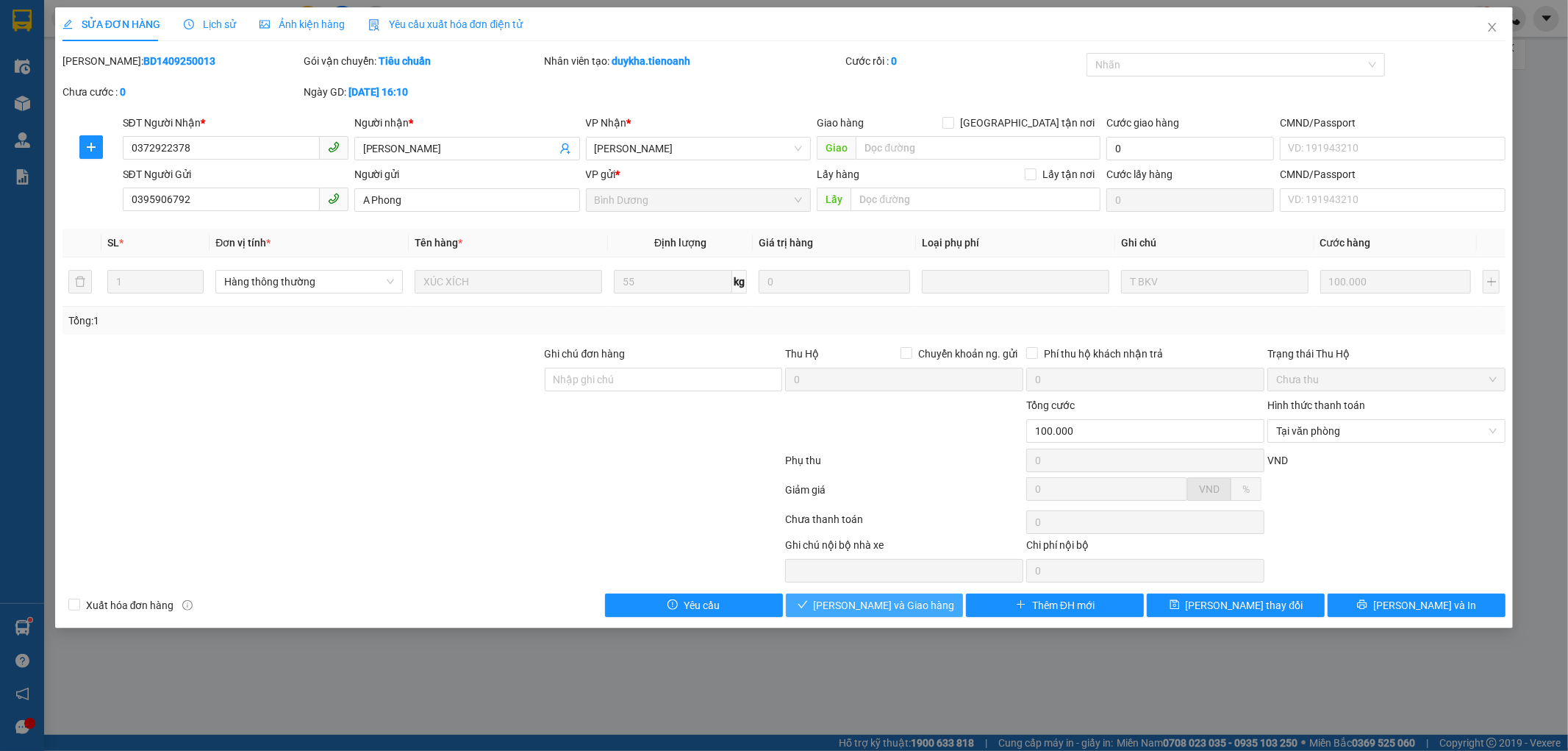
drag, startPoint x: 893, startPoint y: 612, endPoint x: 1317, endPoint y: 103, distance: 662.5
click at [893, 609] on span "[PERSON_NAME] và Giao hàng" at bounding box center [884, 605] width 141 height 16
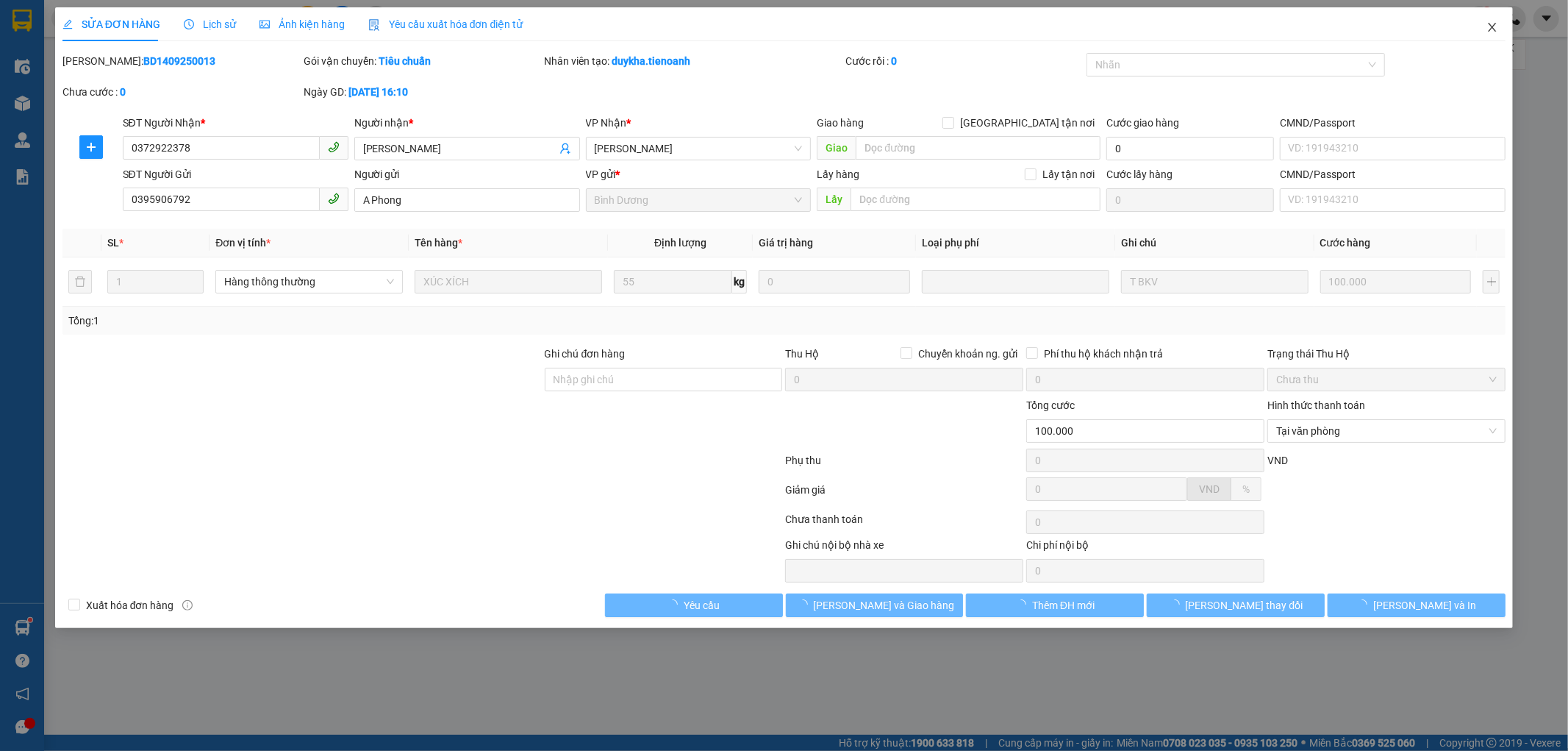
click at [1490, 27] on icon "close" at bounding box center [1493, 28] width 12 height 12
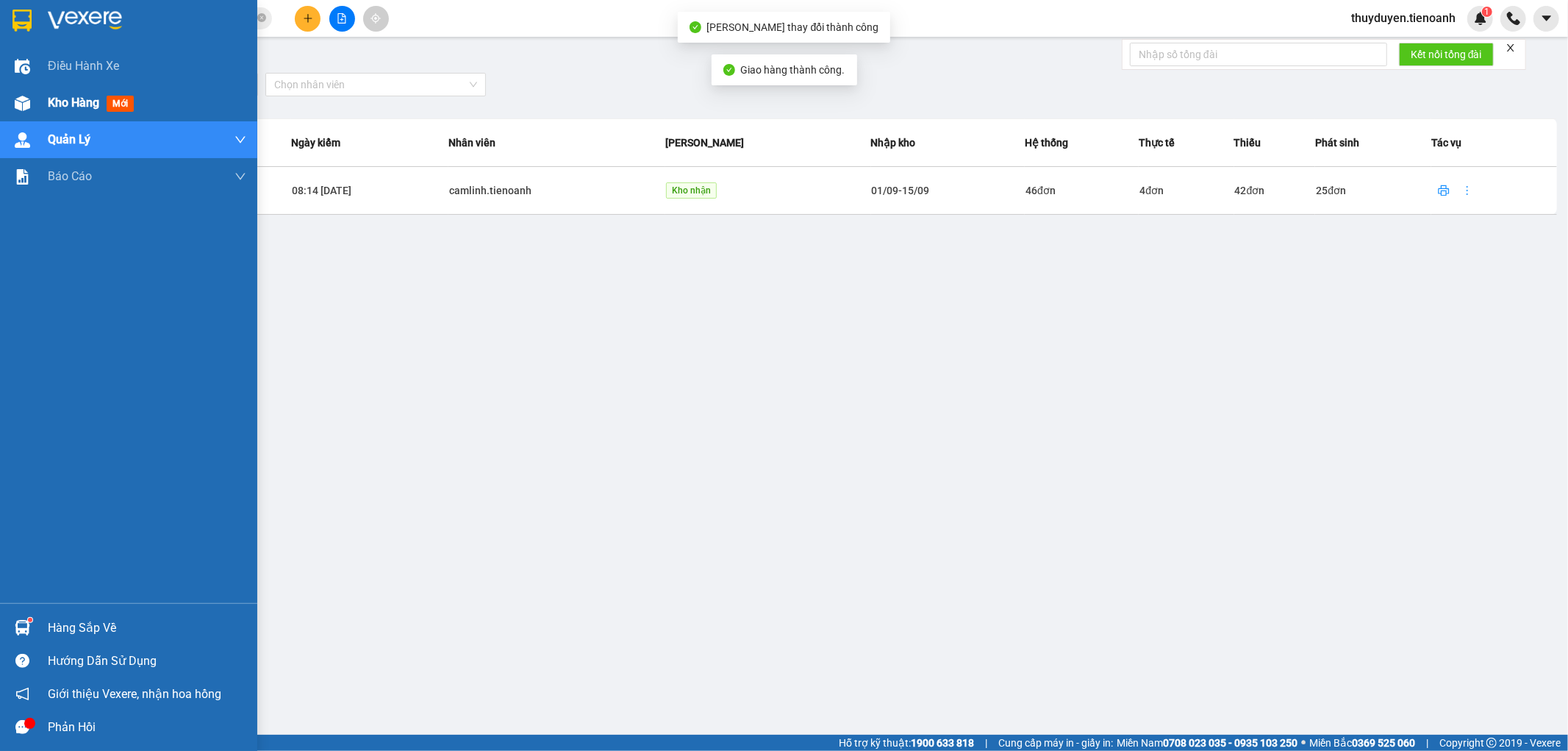
click at [80, 102] on span "Kho hàng" at bounding box center [73, 102] width 51 height 14
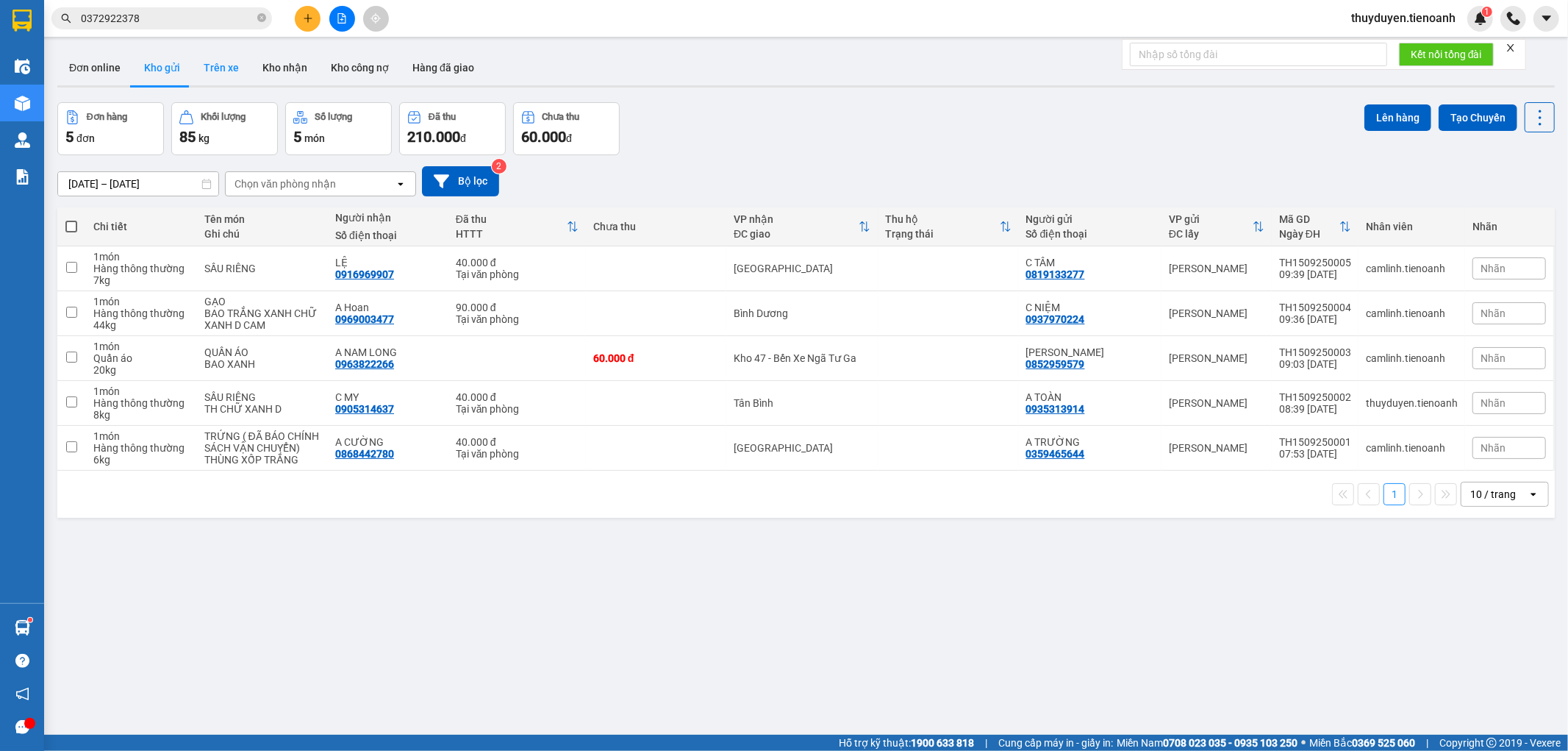
click at [205, 69] on button "Trên xe" at bounding box center [221, 68] width 59 height 36
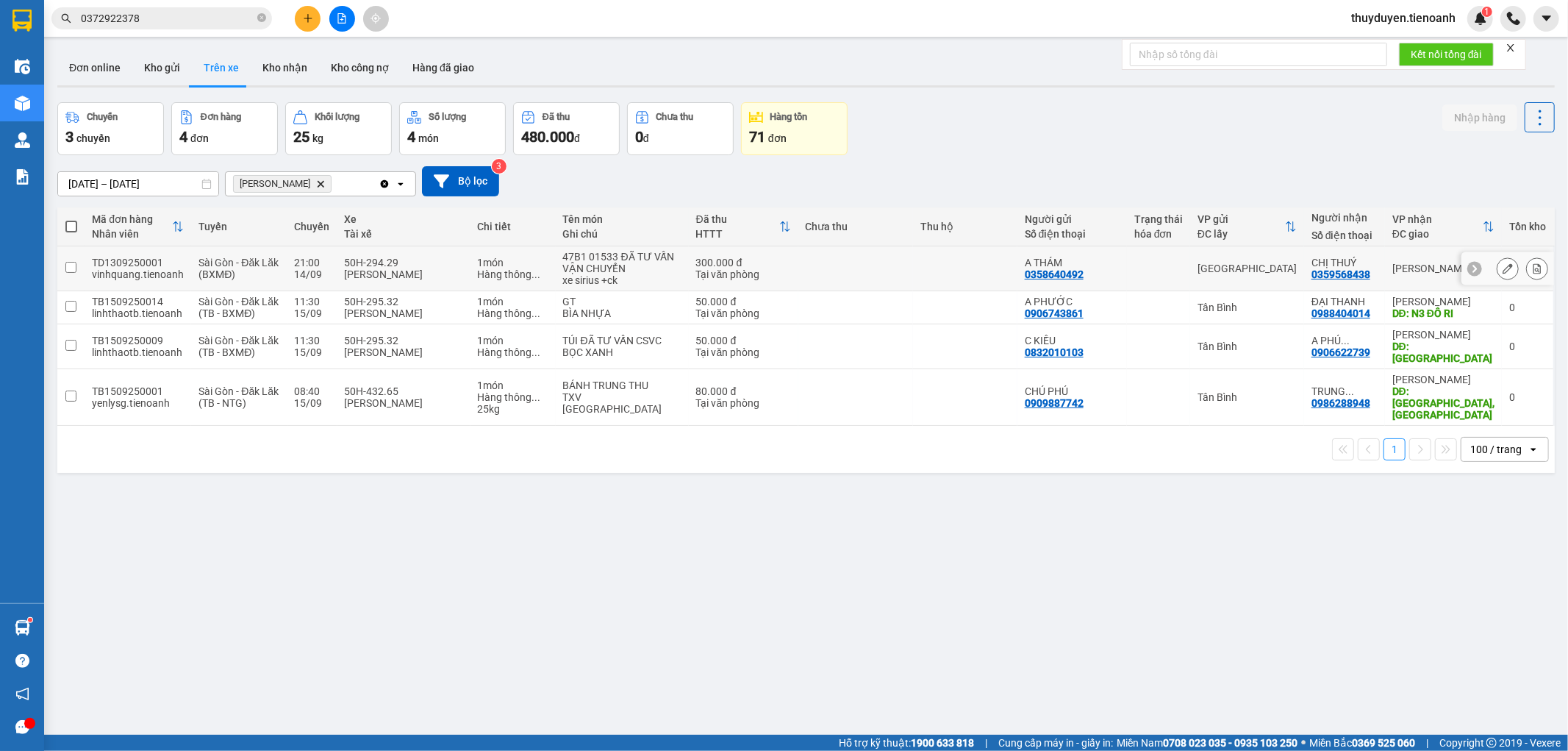
drag, startPoint x: 883, startPoint y: 263, endPoint x: 1351, endPoint y: 214, distance: 470.6
click at [886, 260] on td at bounding box center [856, 269] width 115 height 45
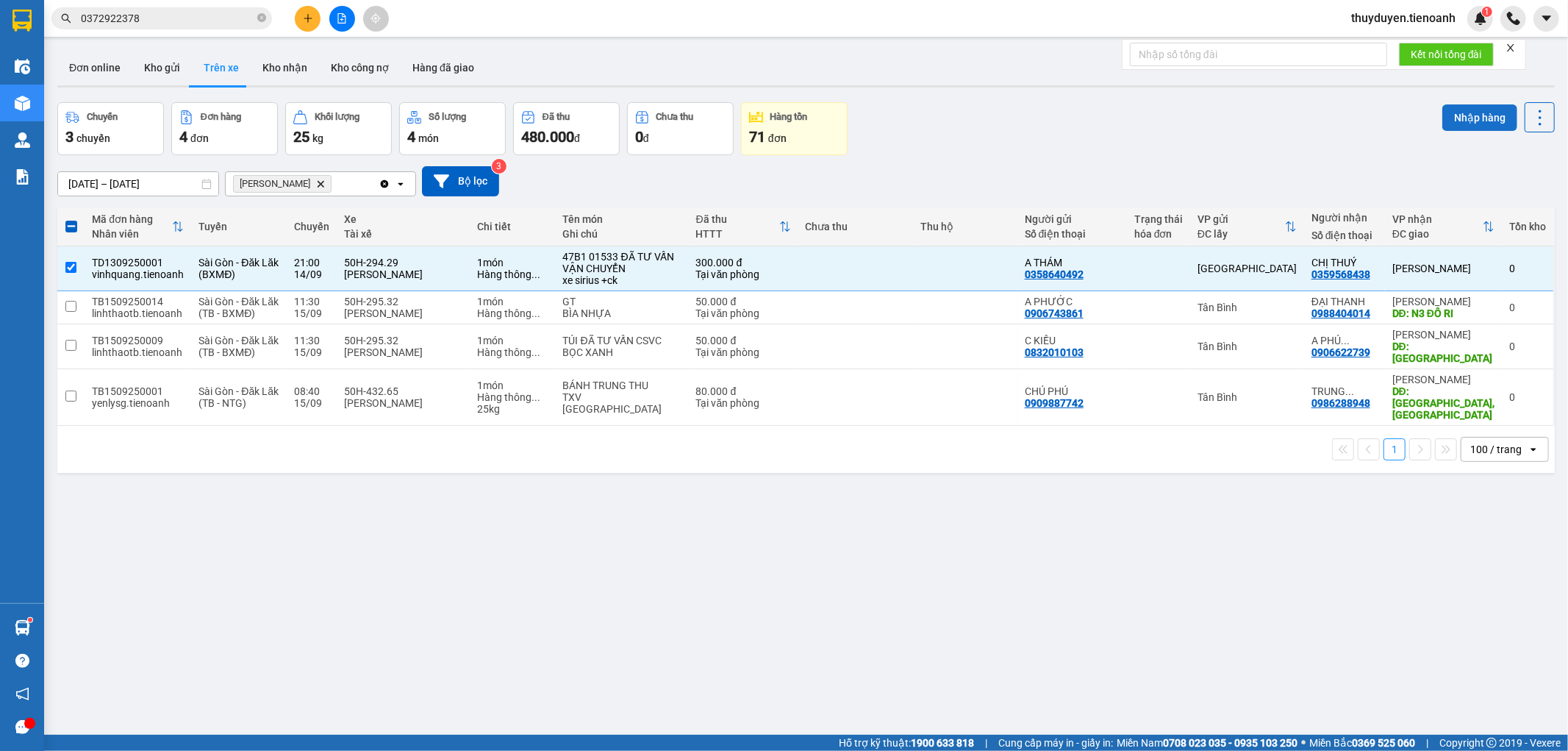
click at [1460, 128] on button "Nhập hàng" at bounding box center [1479, 117] width 75 height 27
checkbox input "false"
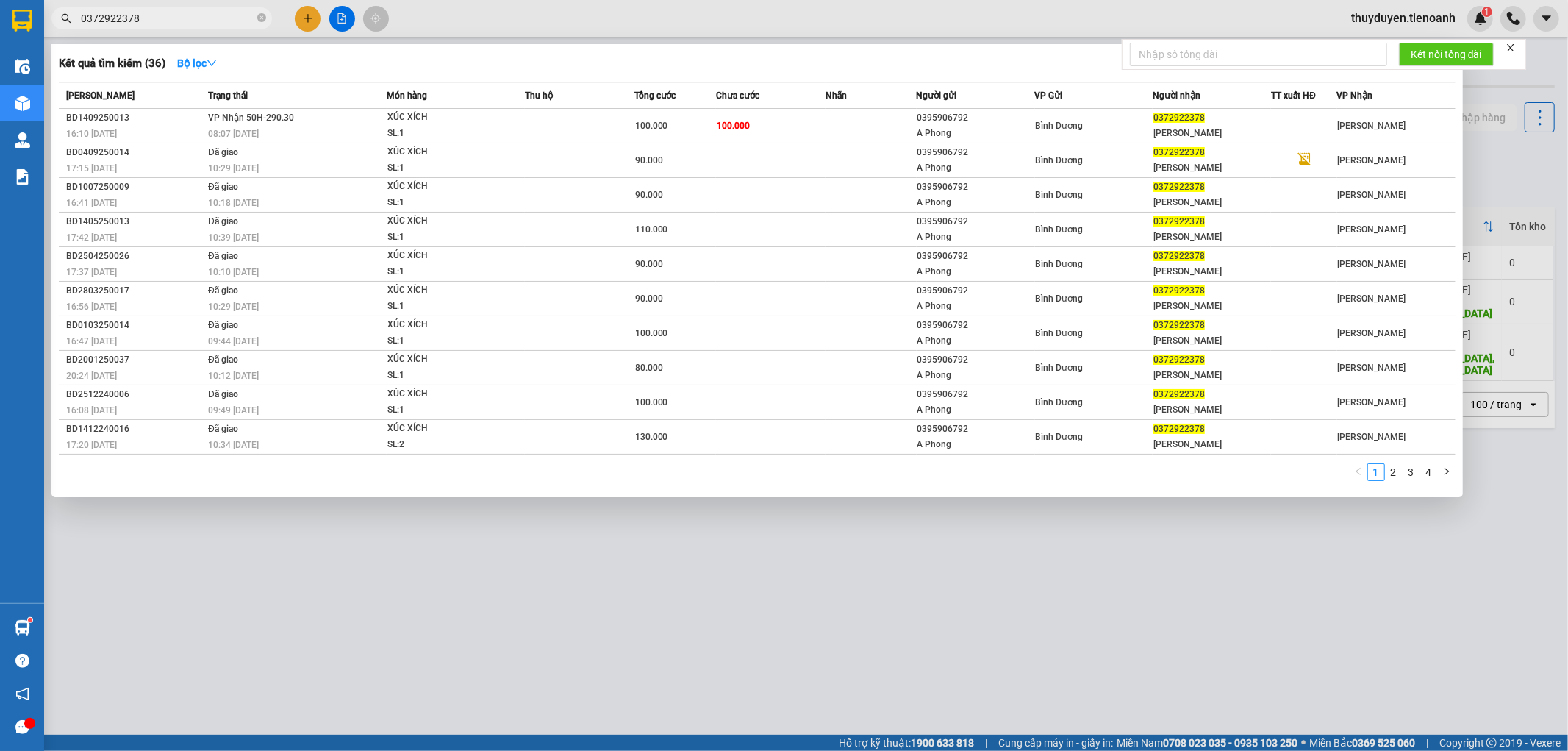
drag, startPoint x: 175, startPoint y: 15, endPoint x: 0, endPoint y: 57, distance: 180.0
click at [0, 57] on section "Kết quả tìm kiếm ( 36 ) Bộ lọc Mã ĐH Trạng thái Món hàng Thu hộ Tổng cước Chưa …" at bounding box center [784, 375] width 1568 height 751
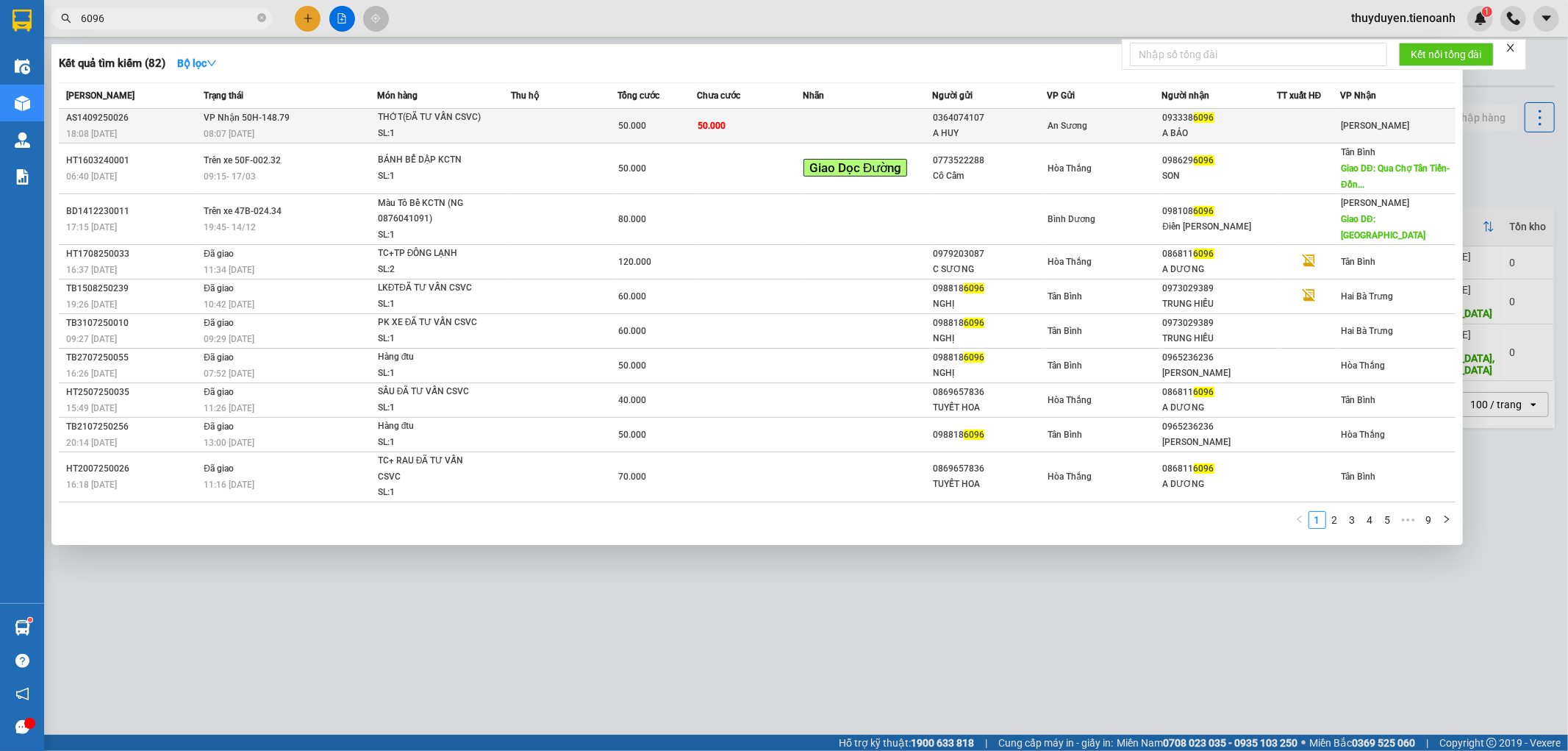
type input "6096"
click at [1100, 130] on div "An Sương" at bounding box center [1104, 126] width 113 height 16
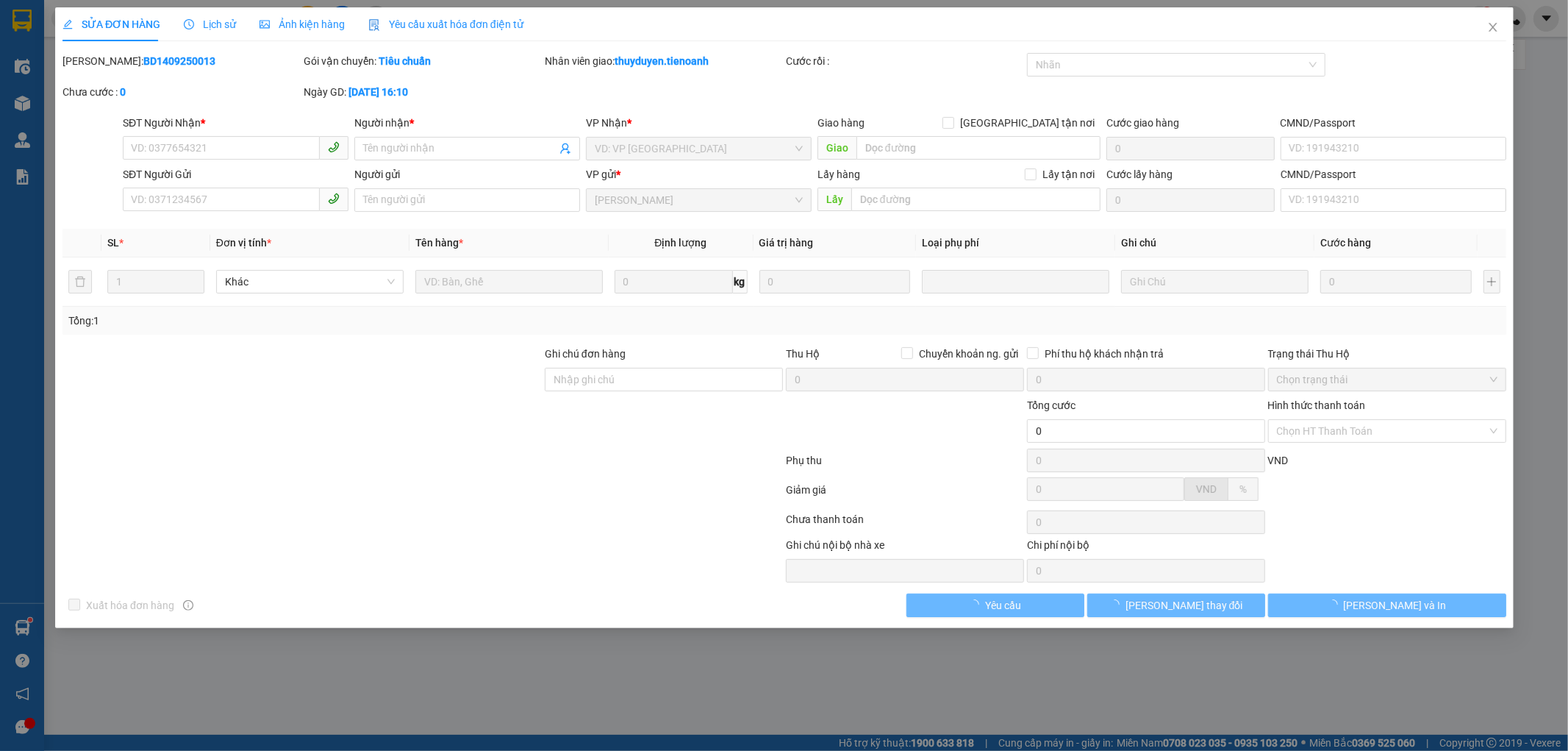
type input "0933386096"
type input "A BẢO"
type input "0364074107"
type input "A HUY"
type input "50.000"
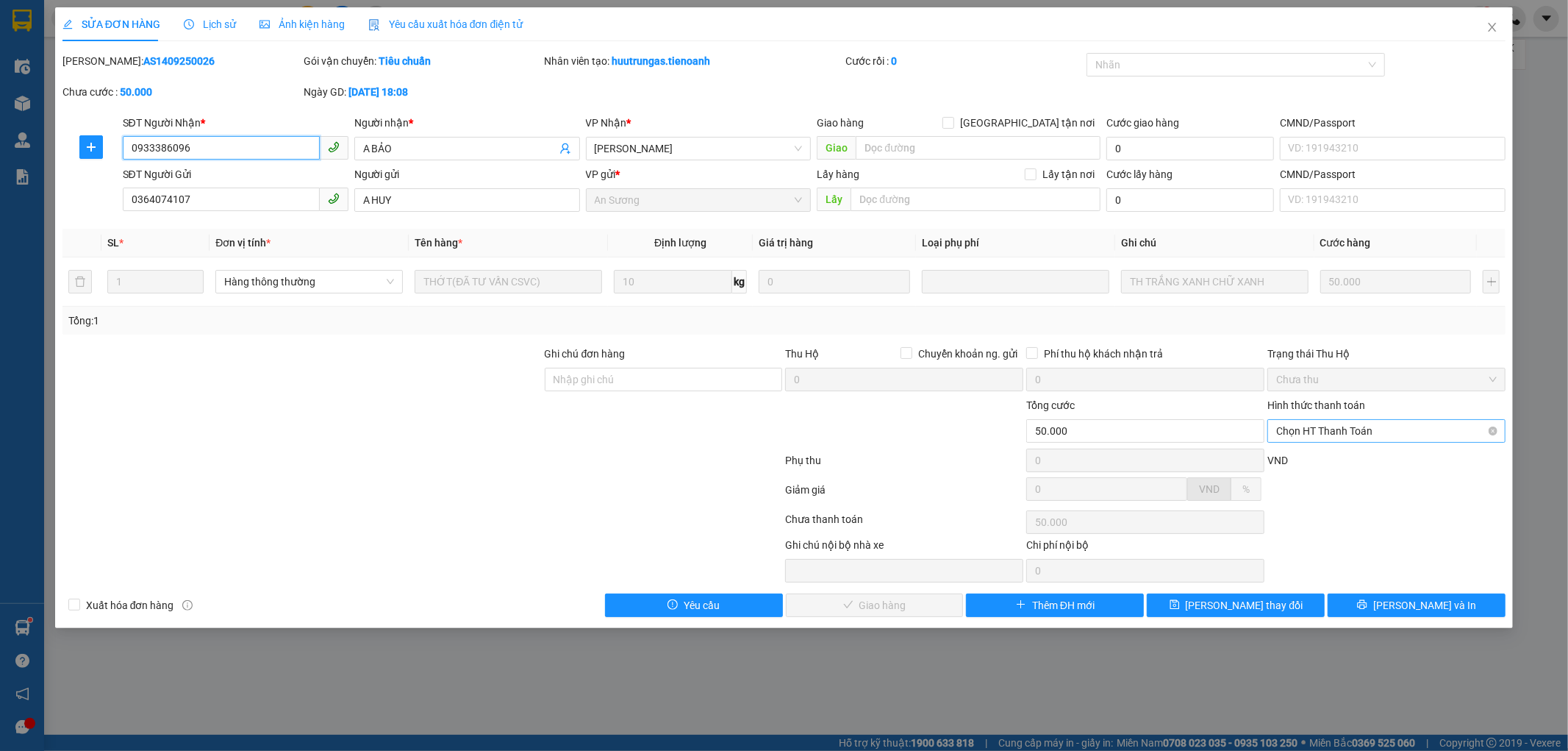
click at [1353, 420] on span "Chọn HT Thanh Toán" at bounding box center [1387, 431] width 220 height 22
click at [1297, 467] on div "Tại văn phòng" at bounding box center [1388, 460] width 220 height 16
type input "0"
click at [863, 610] on span "[PERSON_NAME] và Giao hàng" at bounding box center [884, 605] width 141 height 16
